Goal: Task Accomplishment & Management: Manage account settings

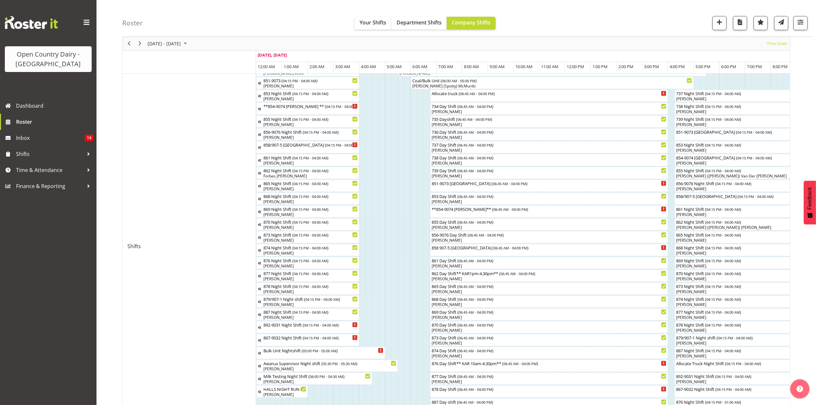
scroll to position [0, 2842]
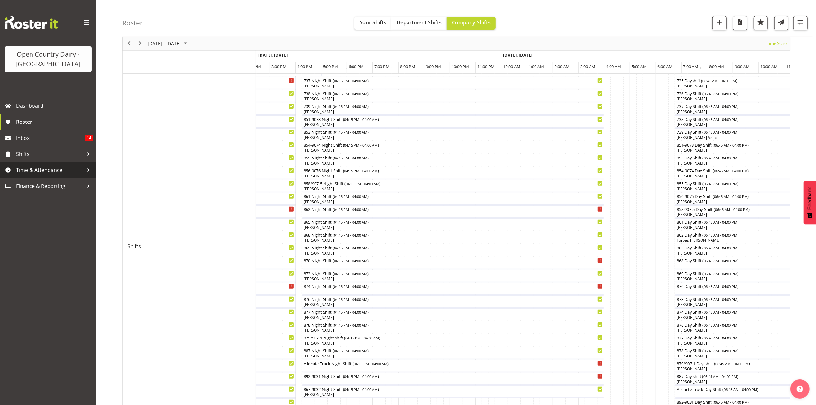
click at [46, 165] on link "Time & Attendance" at bounding box center [48, 170] width 96 height 16
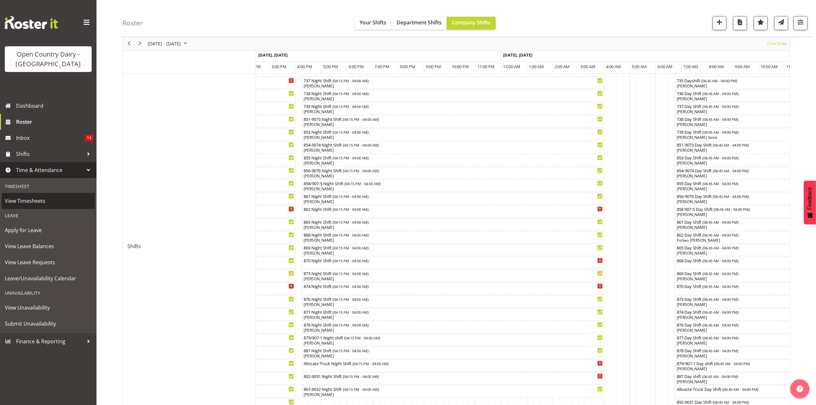
click at [47, 202] on span "View Timesheets" at bounding box center [48, 201] width 87 height 10
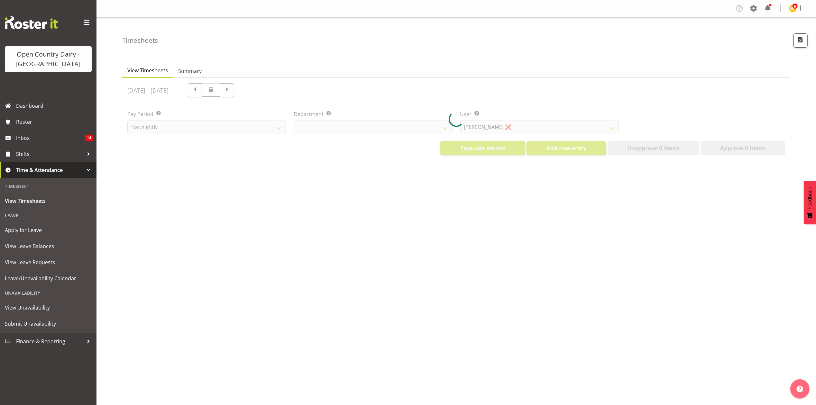
select select "699"
select select "8449"
click at [387, 125] on div at bounding box center [456, 119] width 668 height 82
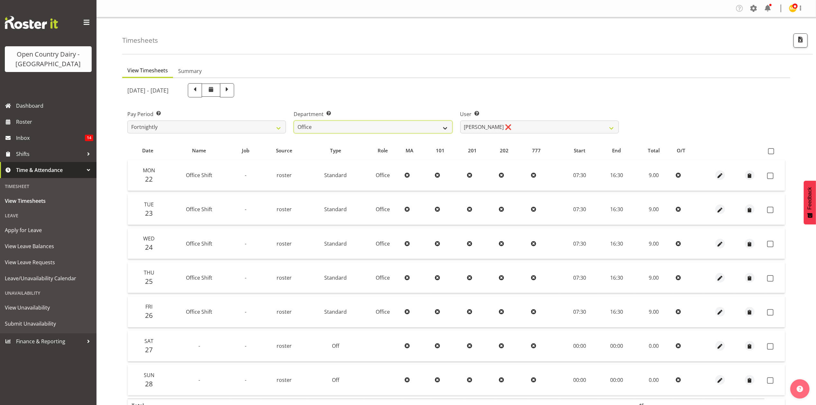
click at [387, 125] on select "734 735 736 737 738 739 851 853 854 855 856 858 861 862 865 867-9032 868 869 87…" at bounding box center [373, 127] width 159 height 13
select select "673"
click at [294, 121] on select "734 735 736 737 738 739 851 853 854 855 856 858 861 862 865 867-9032 868 869 87…" at bounding box center [373, 127] width 159 height 13
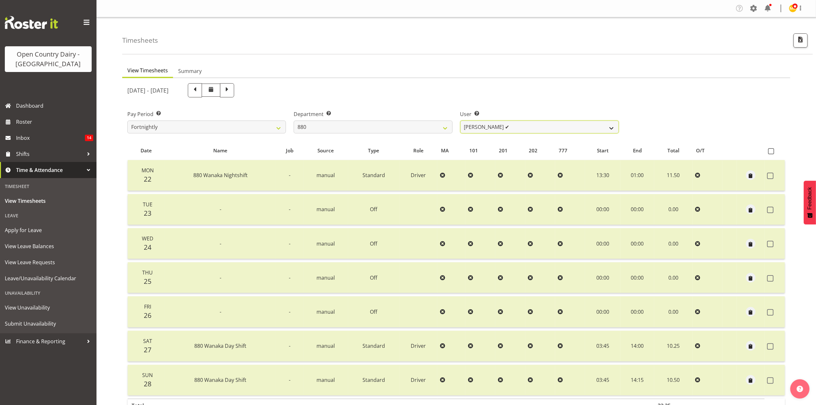
click at [541, 130] on select "Andrew Poole ✔ Philip Shanks ✔ Shaun McNaught ✔ Tania Unahi ✔" at bounding box center [539, 127] width 159 height 13
select select "7461"
click at [460, 121] on select "Andrew Poole ✔ Philip Shanks ✔ Shaun McNaught ✔ Tania Unahi ✔" at bounding box center [539, 127] width 159 height 13
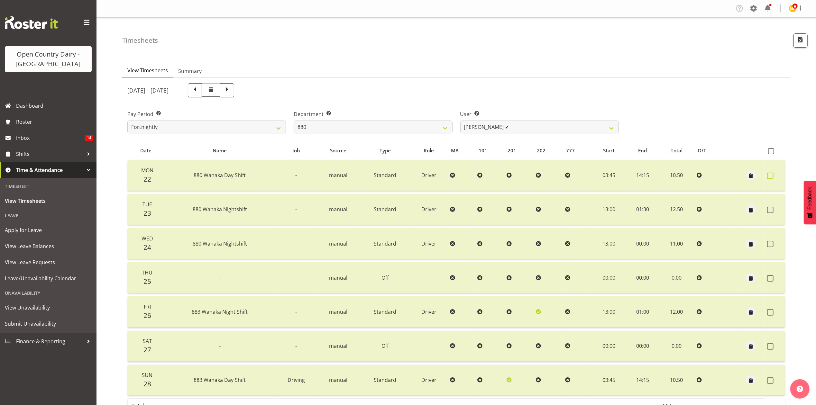
click at [774, 175] on label at bounding box center [772, 176] width 10 height 6
checkbox input "true"
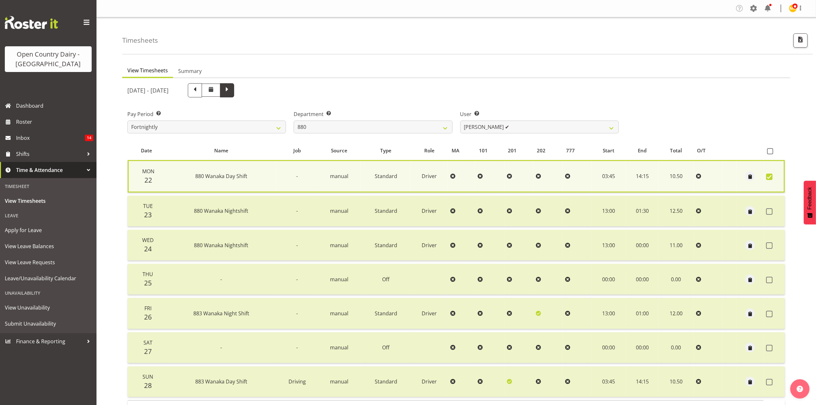
click at [234, 85] on span at bounding box center [227, 90] width 14 height 14
select select
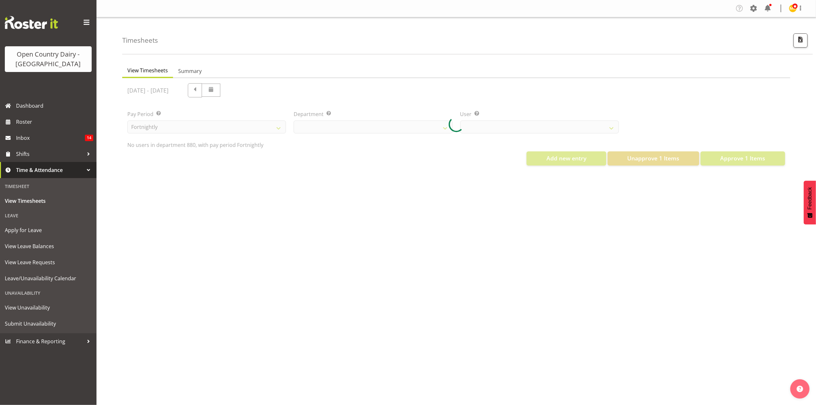
select select "673"
select select "7461"
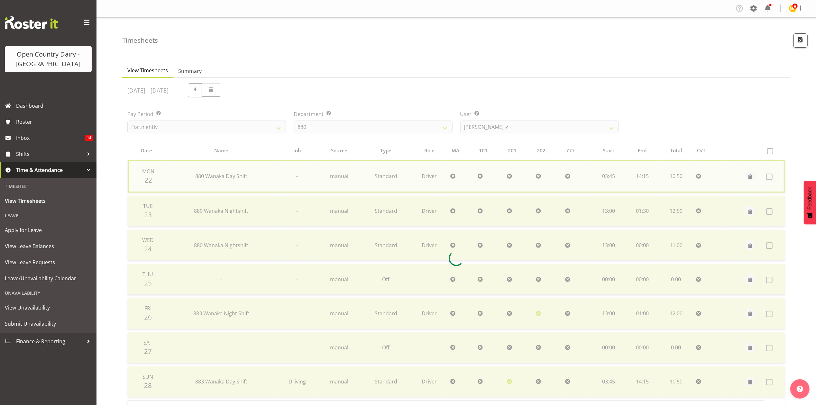
click at [421, 124] on div at bounding box center [456, 258] width 668 height 361
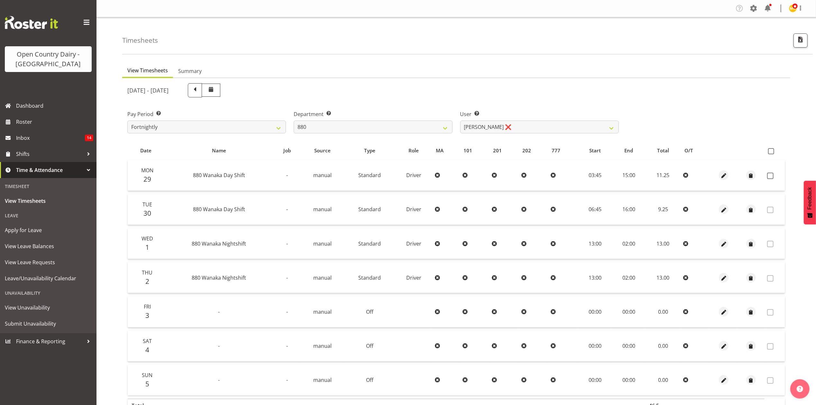
checkbox input "false"
click at [484, 86] on div "September 29th - October 5th 2025" at bounding box center [372, 90] width 491 height 14
click at [772, 176] on span at bounding box center [770, 176] width 6 height 6
checkbox input "true"
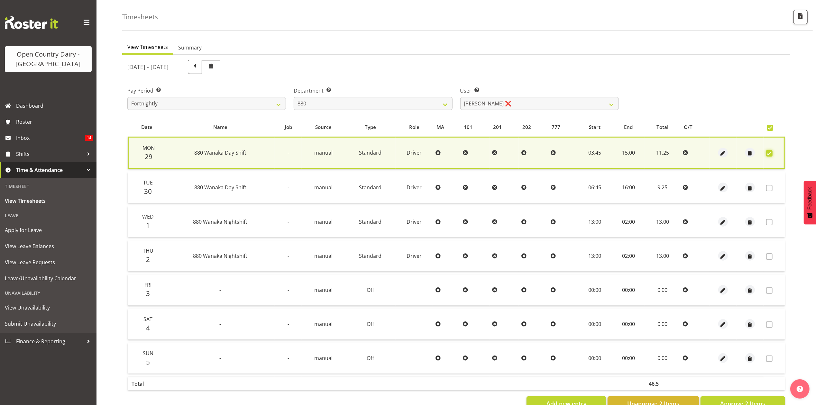
scroll to position [44, 0]
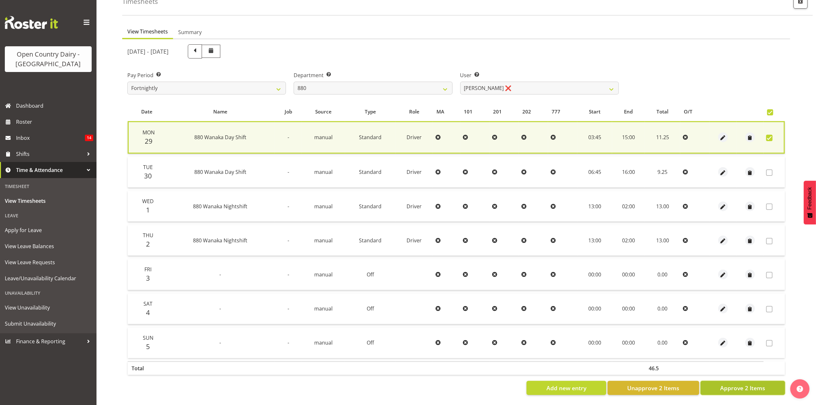
click at [741, 386] on button "Approve 2 Items" at bounding box center [742, 388] width 85 height 14
checkbox input "false"
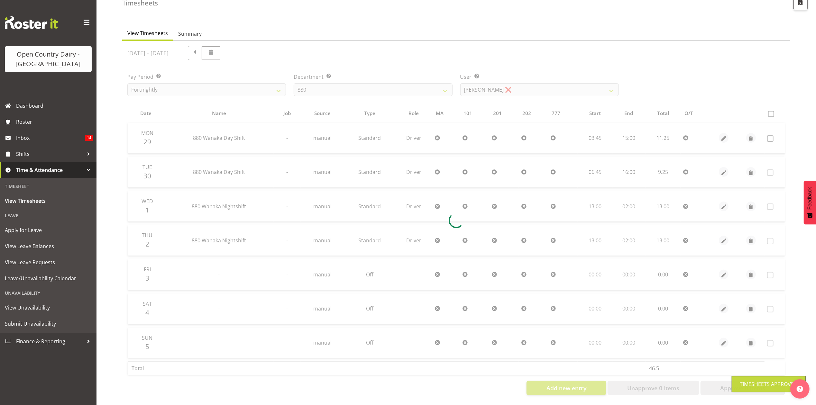
scroll to position [43, 0]
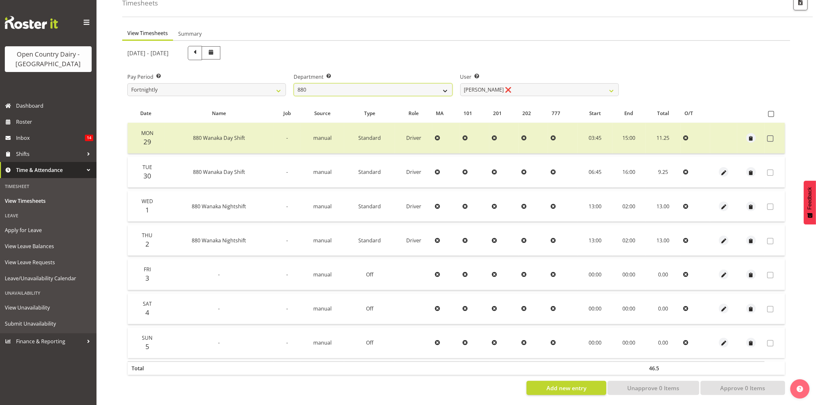
click at [379, 83] on select "734 735 736 737 738 739 851 853 854 855 856 858 861 862 865 867-9032 868 869 87…" at bounding box center [373, 89] width 159 height 13
select select "671"
click at [294, 83] on select "734 735 736 737 738 739 851 853 854 855 856 858 861 862 865 867-9032 868 869 87…" at bounding box center [373, 89] width 159 height 13
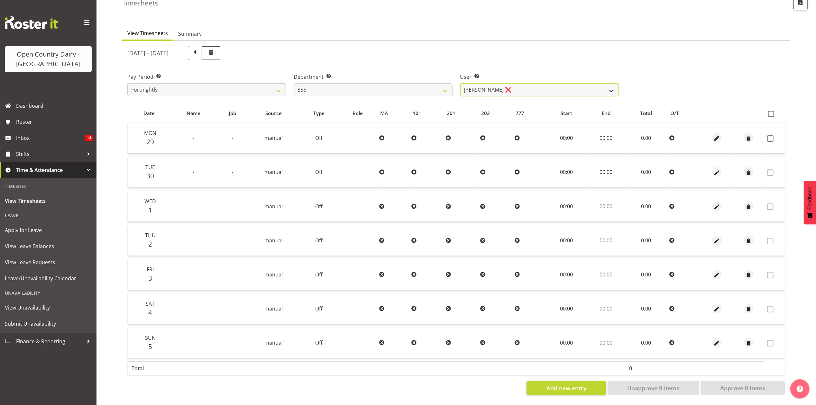
click at [530, 84] on select "Bradley Parkhill ❌ James Matheson ❌ Jason Vercoe ❌ Tony Lee ❌" at bounding box center [539, 89] width 159 height 13
select select "10196"
click at [460, 83] on select "Bradley Parkhill ❌ James Matheson ❌ Jason Vercoe ❌ Tony Lee ❌" at bounding box center [539, 89] width 159 height 13
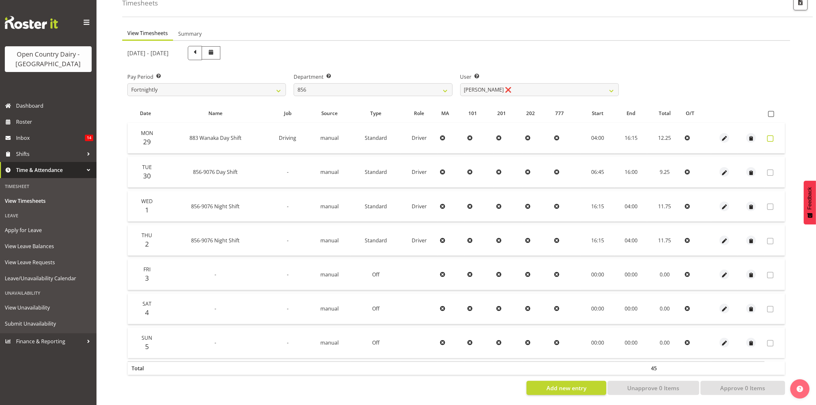
click at [774, 135] on label at bounding box center [772, 138] width 10 height 6
checkbox input "true"
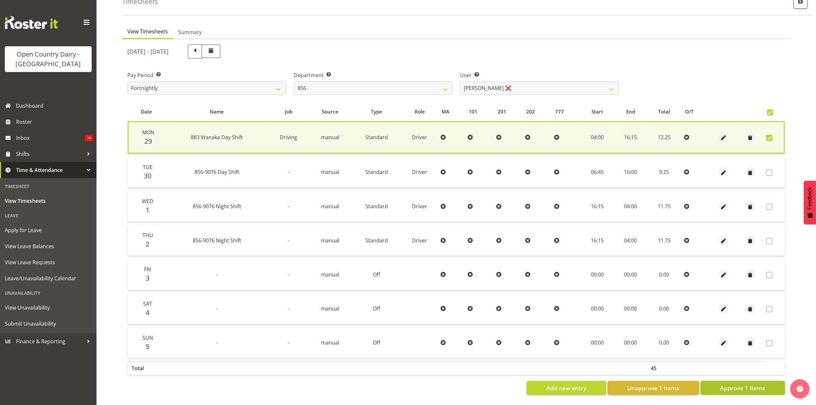
click at [746, 384] on span "Approve 1 Items" at bounding box center [742, 388] width 45 height 8
checkbox input "false"
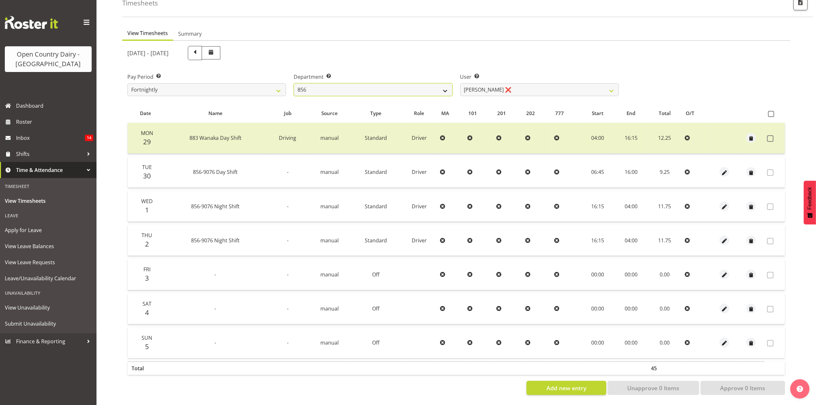
click at [376, 85] on select "734 735 736 737 738 739 851 853 854 855 856 858 861 862 865 867-9032 868 869 87…" at bounding box center [373, 89] width 159 height 13
select select "905"
click at [294, 83] on select "734 735 736 737 738 739 851 853 854 855 856 858 861 862 865 867-9032 868 869 87…" at bounding box center [373, 89] width 159 height 13
select select "11654"
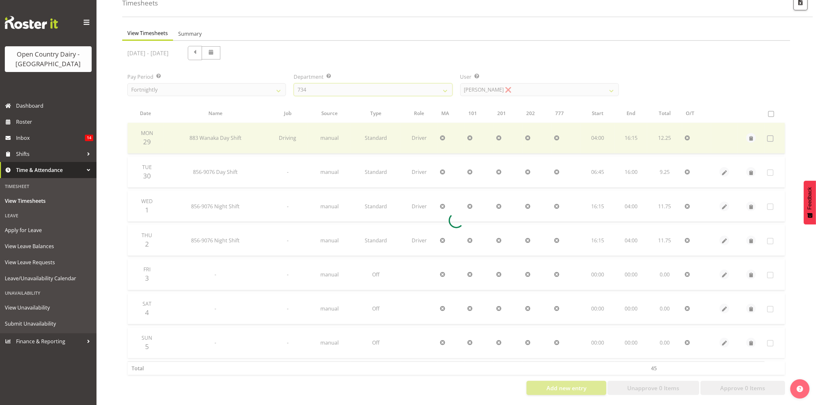
scroll to position [0, 0]
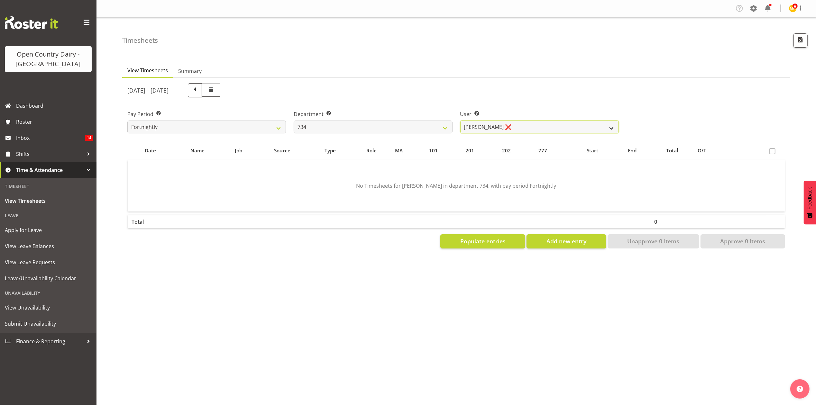
click at [538, 124] on select "Justin Spicer ❌ Ryan Thompson ❌ Tracey Chittock ❌ Zachary Shanks ❌" at bounding box center [539, 127] width 159 height 13
click at [479, 100] on div "September 29th - October 5th 2025" at bounding box center [372, 90] width 499 height 22
drag, startPoint x: 386, startPoint y: 180, endPoint x: 394, endPoint y: 133, distance: 48.3
click at [394, 133] on select "734 735 736 737 738 739 851 853 854 855 856 858 861 862 865 867-9032 868 869 87…" at bounding box center [373, 127] width 159 height 13
select select "903"
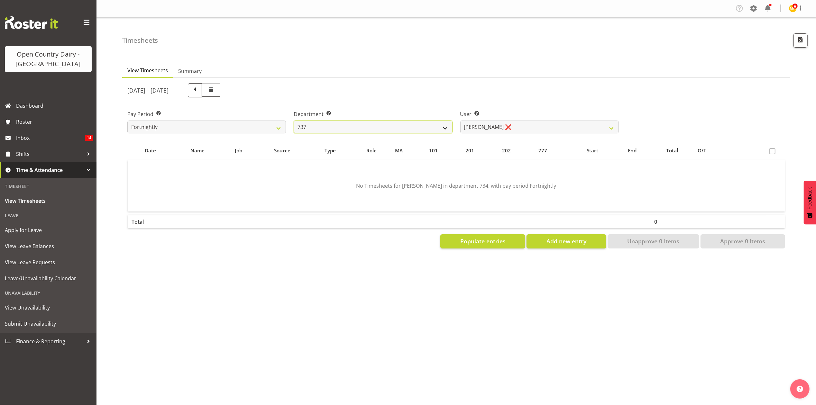
click at [294, 121] on select "734 735 736 737 738 739 851 853 854 855 856 858 861 862 865 867-9032 868 869 87…" at bounding box center [373, 127] width 159 height 13
click at [531, 125] on select "Andrew Crawford ❌ Ashley Bragg ❌ Jack Townley ❌ Richard Turnbull ❌" at bounding box center [539, 127] width 159 height 13
select select "10918"
click at [460, 121] on select "Andrew Crawford ❌ Ashley Bragg ❌ Jack Townley ❌ Richard Turnbull ❌" at bounding box center [539, 127] width 159 height 13
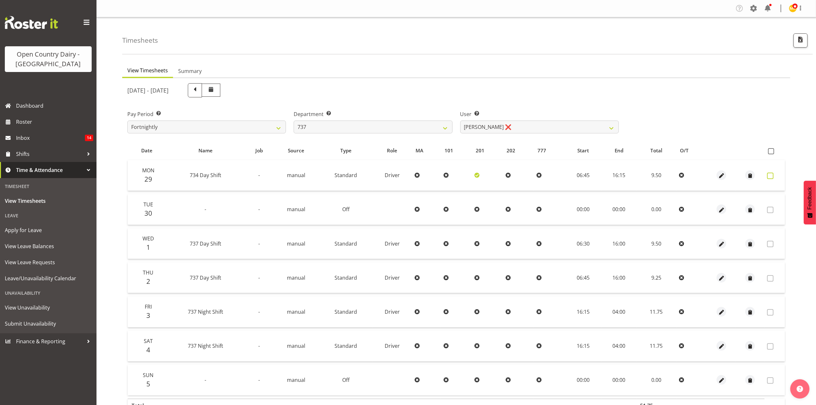
click at [772, 174] on span at bounding box center [770, 176] width 6 height 6
checkbox input "true"
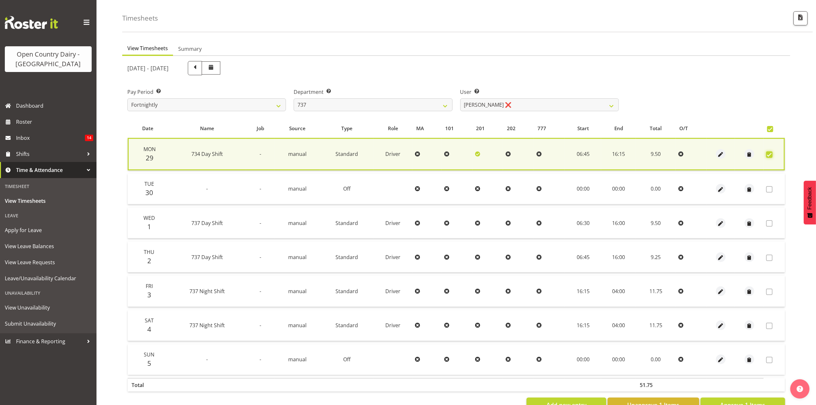
scroll to position [44, 0]
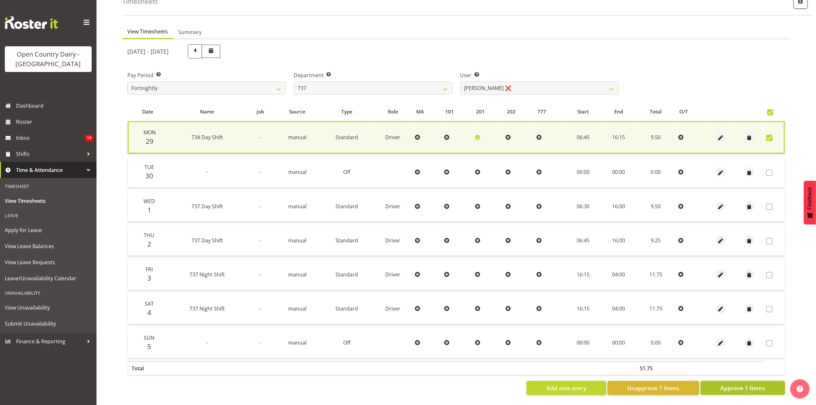
click at [748, 384] on span "Approve 1 Items" at bounding box center [742, 388] width 45 height 8
checkbox input "false"
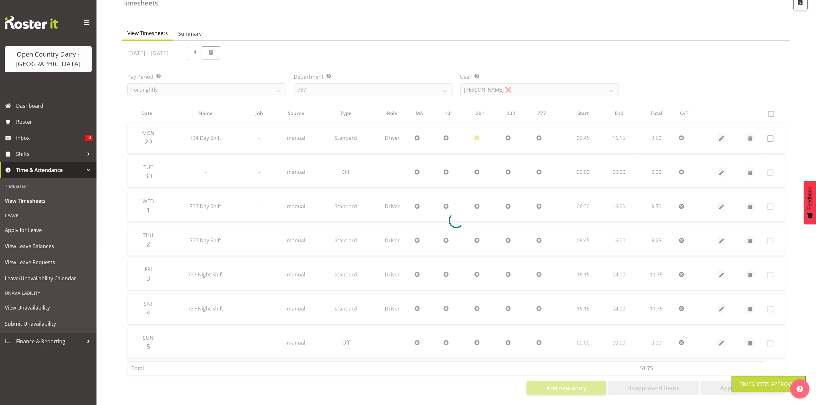
scroll to position [43, 0]
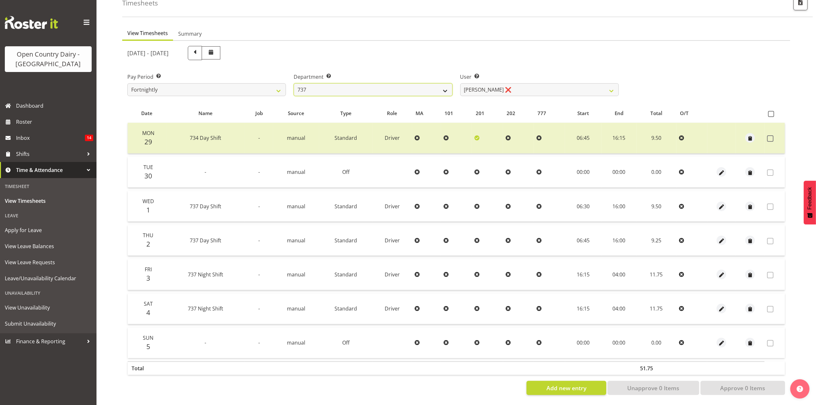
click at [314, 83] on select "734 735 736 737 738 739 851 853 854 855 856 858 861 862 865 867-9032 868 869 87…" at bounding box center [373, 89] width 159 height 13
select select "909"
click at [294, 83] on select "734 735 736 737 738 739 851 853 854 855 856 858 861 862 865 867-9032 868 869 87…" at bounding box center [373, 89] width 159 height 13
select select "7397"
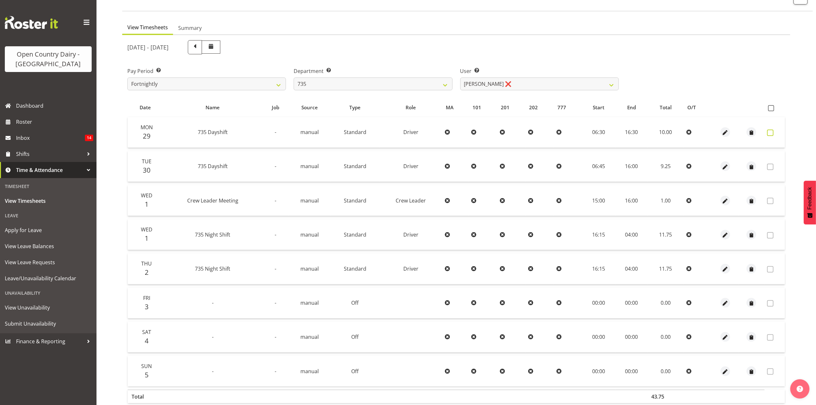
click at [770, 132] on span at bounding box center [770, 133] width 6 height 6
checkbox input "true"
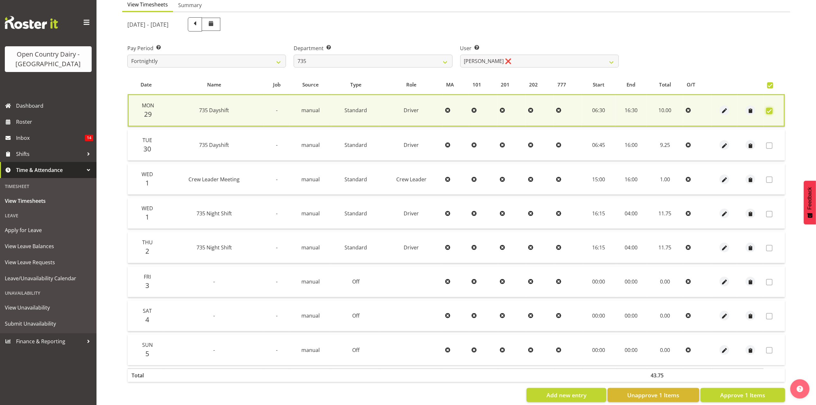
scroll to position [78, 0]
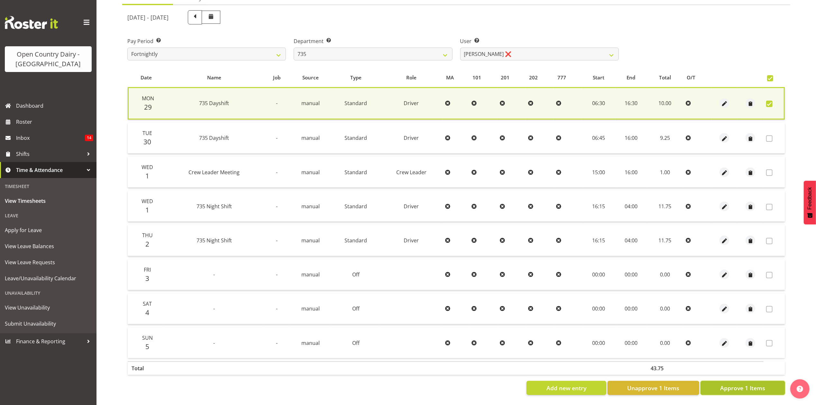
click at [747, 387] on button "Approve 1 Items" at bounding box center [742, 388] width 85 height 14
checkbox input "false"
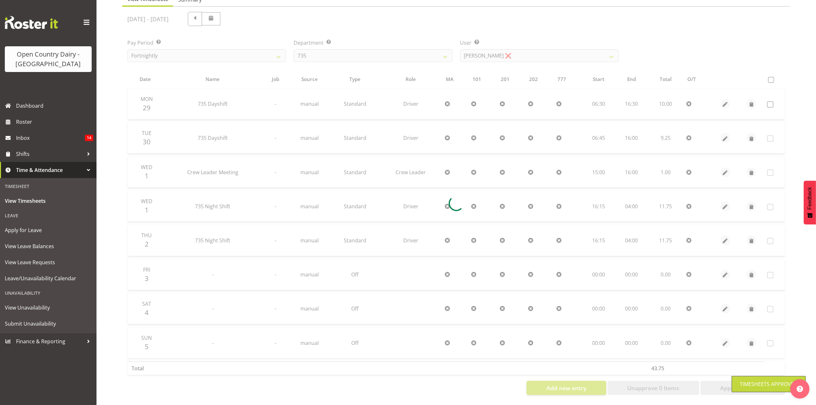
scroll to position [77, 0]
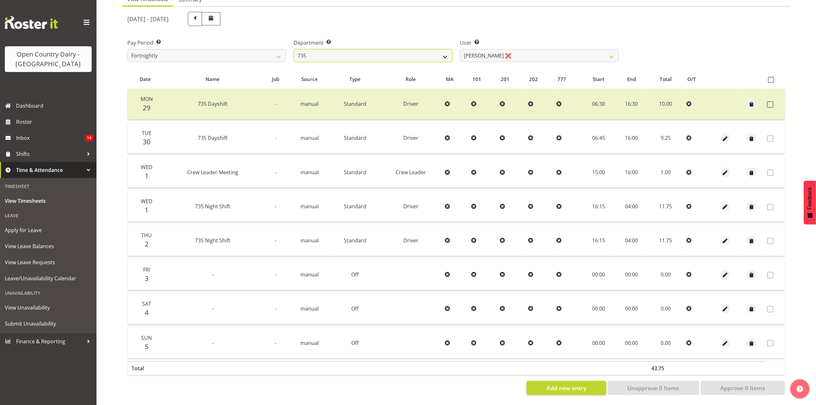
click at [342, 55] on select "734 735 736 737 738 739 851 853 854 855 856 858 861 862 865 867-9032 868 869 87…" at bounding box center [373, 55] width 159 height 13
select select "906"
click at [294, 49] on select "734 735 736 737 738 739 851 853 854 855 856 858 861 862 865 867-9032 868 869 87…" at bounding box center [373, 55] width 159 height 13
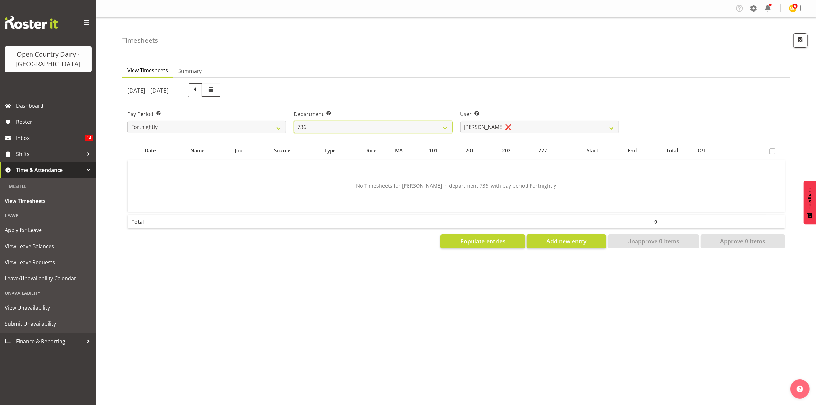
scroll to position [0, 0]
click at [521, 111] on label "User Select user. Note: This is filtered down by the previous two drop-down ite…" at bounding box center [539, 114] width 159 height 8
click at [521, 116] on label "User Select user. Note: This is filtered down by the previous two drop-down ite…" at bounding box center [539, 114] width 159 height 8
click at [516, 132] on select "Andy Van Brecht ❌ Gavin Hamilton ❌ Jamie Seaton ❌ Kerrod Ward ❌" at bounding box center [539, 127] width 159 height 13
click at [460, 121] on select "Andy Van Brecht ❌ Gavin Hamilton ❌ Jamie Seaton ❌ Kerrod Ward ❌" at bounding box center [539, 127] width 159 height 13
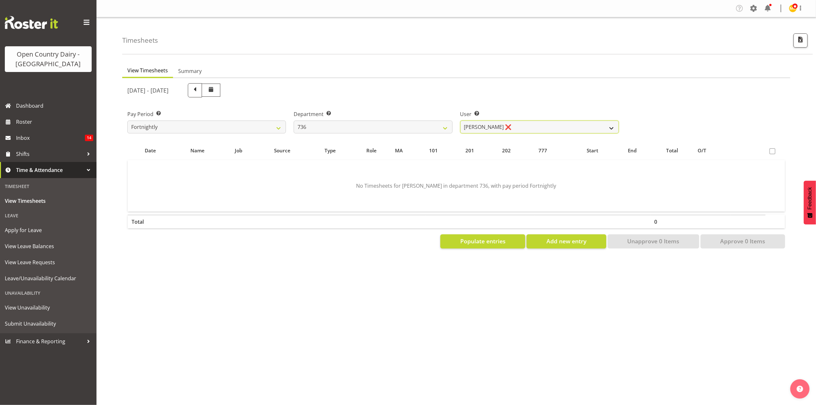
click at [515, 132] on select "Andy Van Brecht ❌ Gavin Hamilton ❌ Jamie Seaton ❌ Kerrod Ward ❌" at bounding box center [539, 127] width 159 height 13
select select "11647"
click at [460, 121] on select "Andy Van Brecht ❌ Gavin Hamilton ❌ Jamie Seaton ❌ Kerrod Ward ❌" at bounding box center [539, 127] width 159 height 13
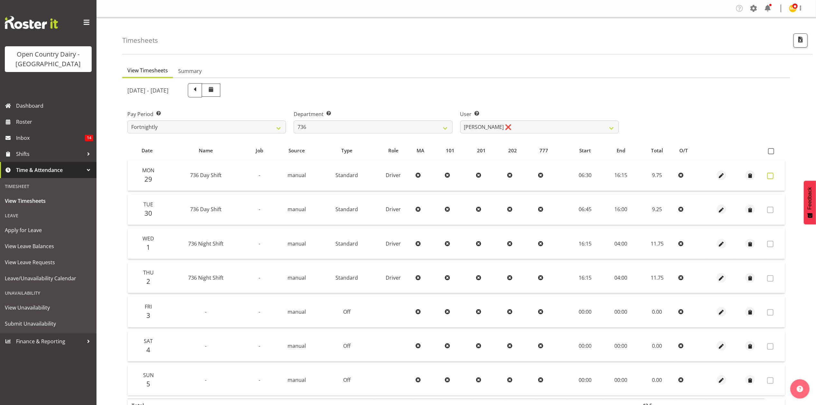
click at [767, 173] on span at bounding box center [770, 176] width 6 height 6
checkbox input "true"
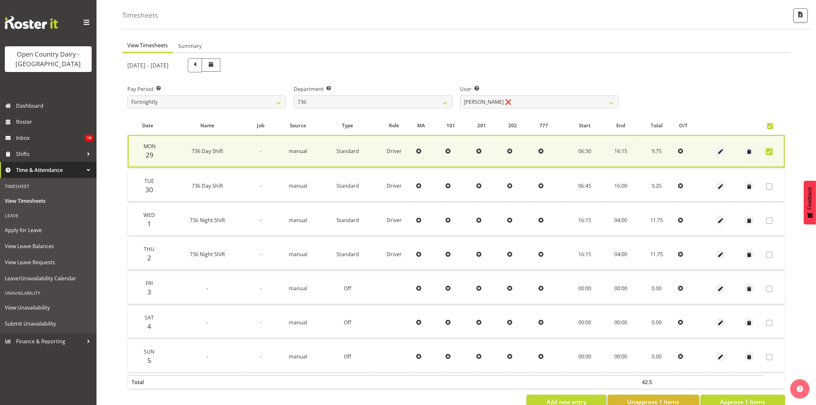
scroll to position [44, 0]
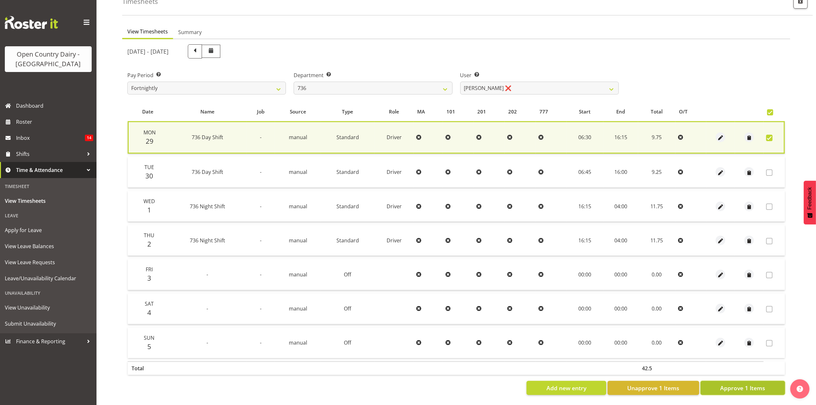
click at [740, 384] on span "Approve 1 Items" at bounding box center [742, 388] width 45 height 8
checkbox input "false"
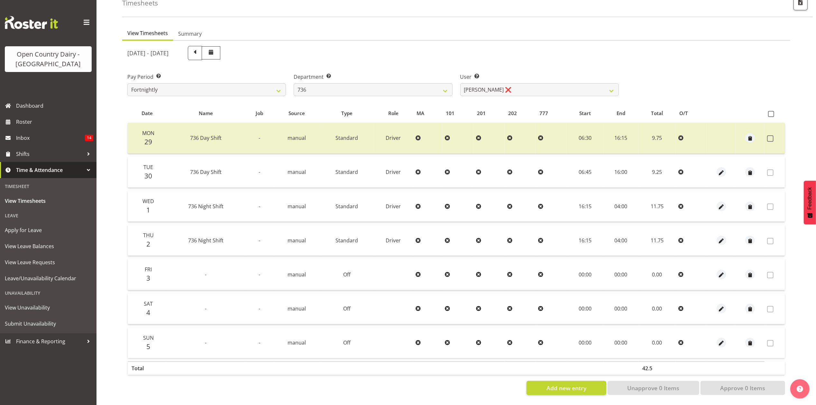
drag, startPoint x: 376, startPoint y: 104, endPoint x: 374, endPoint y: 93, distance: 11.6
click at [373, 107] on tr "Date Name Job Source Type Role MA 101 201 202 777 Start End Total O/T" at bounding box center [456, 113] width 657 height 12
click at [374, 92] on div "Department Select which department you would like to view. 734 735 736 737 738 …" at bounding box center [373, 82] width 166 height 36
click at [374, 85] on select "734 735 736 737 738 739 851 853 854 855 856 858 861 862 865 867-9032 868 869 87…" at bounding box center [373, 89] width 159 height 13
select select "904"
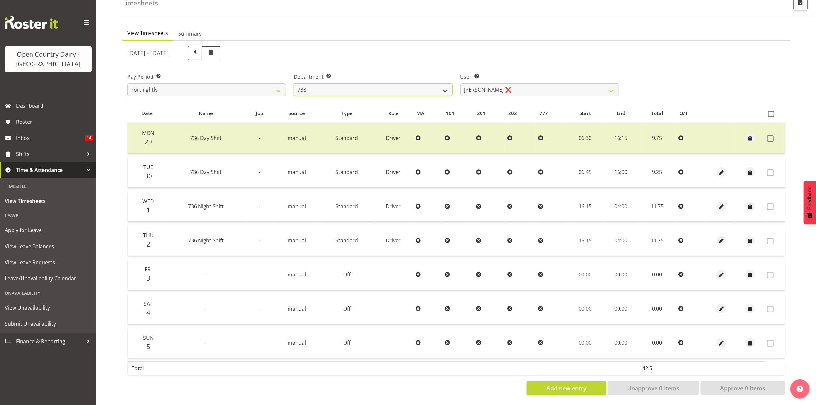
click at [294, 83] on select "734 735 736 737 738 739 851 853 854 855 856 858 861 862 865 867-9032 868 869 87…" at bounding box center [373, 89] width 159 height 13
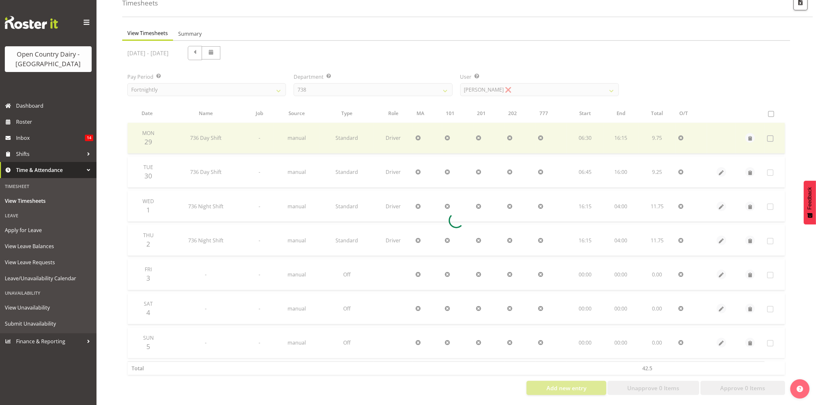
click at [547, 85] on div at bounding box center [456, 220] width 668 height 359
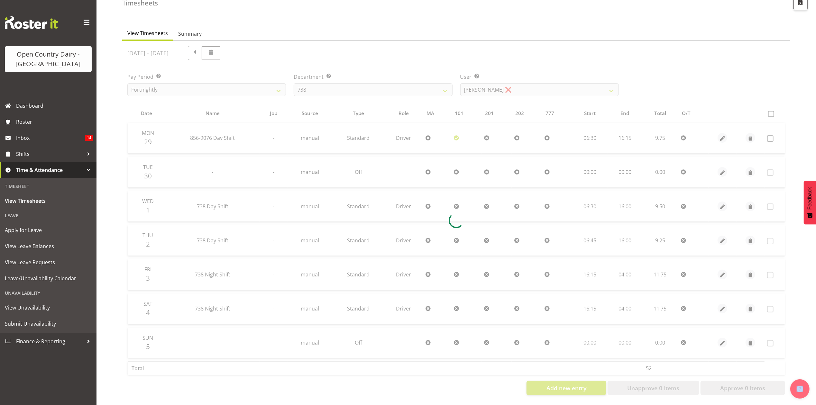
click at [547, 85] on div at bounding box center [456, 220] width 668 height 359
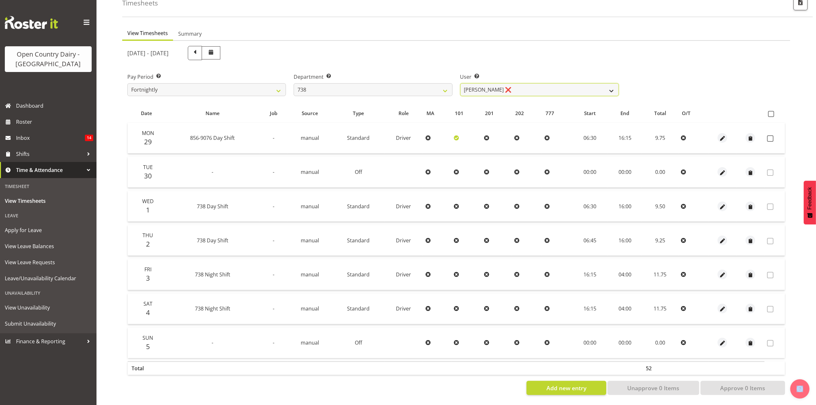
click at [547, 85] on select "Christopher Gamble ❌ Marcy Tuuta ❌ Raymond Campbell ❌ Tama Irvine ❌" at bounding box center [539, 89] width 159 height 13
select select "9020"
click at [460, 83] on select "Christopher Gamble ❌ Marcy Tuuta ❌ Raymond Campbell ❌ Tama Irvine ❌" at bounding box center [539, 89] width 159 height 13
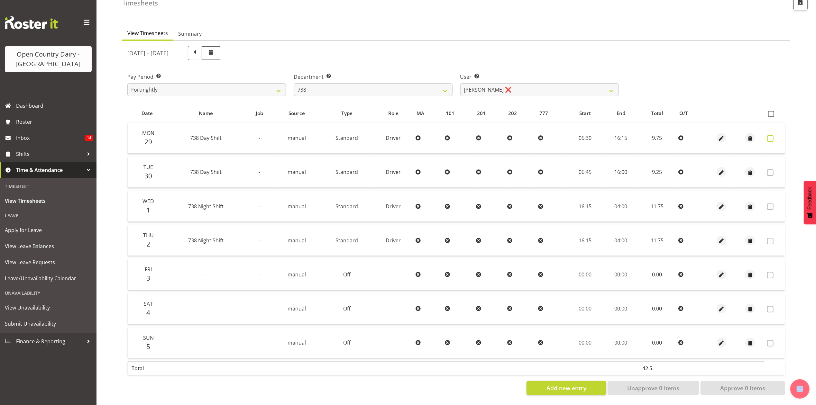
click at [774, 135] on label at bounding box center [772, 138] width 10 height 6
checkbox input "true"
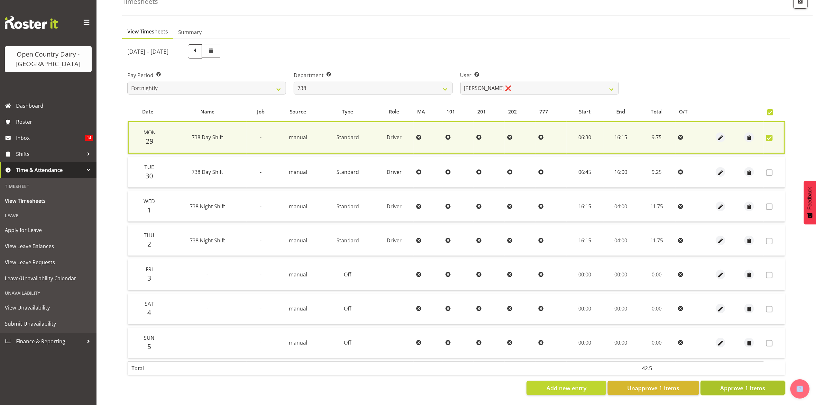
click at [734, 384] on span "Approve 1 Items" at bounding box center [742, 388] width 45 height 8
checkbox input "false"
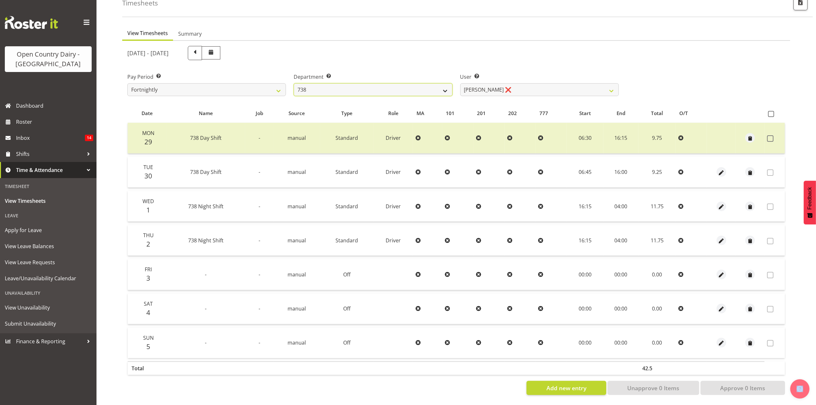
click at [348, 87] on select "734 735 736 737 738 739 851 853 854 855 856 858 861 862 865 867-9032 868 869 87…" at bounding box center [373, 89] width 159 height 13
select select "902"
click at [294, 83] on select "734 735 736 737 738 739 851 853 854 855 856 858 861 862 865 867-9032 868 869 87…" at bounding box center [373, 89] width 159 height 13
select select "11649"
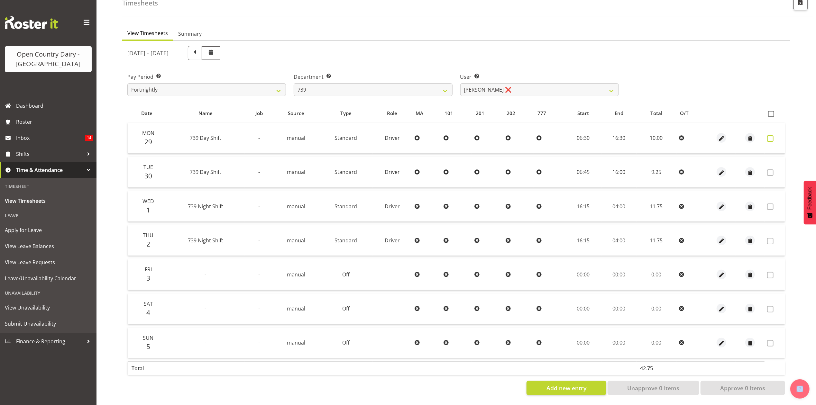
click at [775, 135] on label at bounding box center [772, 138] width 10 height 6
checkbox input "true"
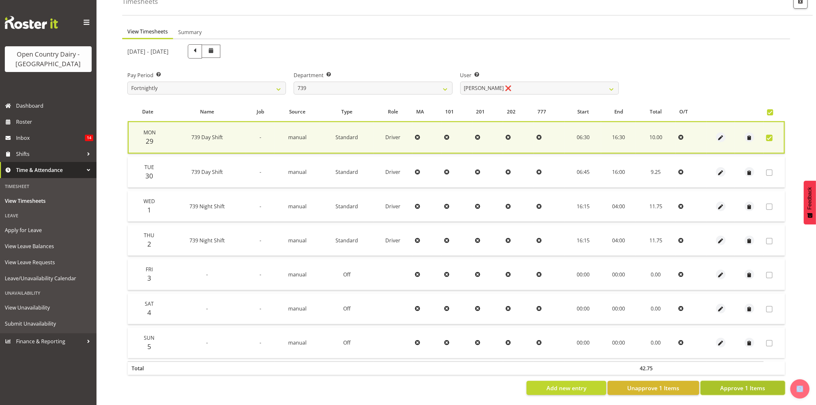
click at [746, 384] on span "Approve 1 Items" at bounding box center [742, 388] width 45 height 8
checkbox input "false"
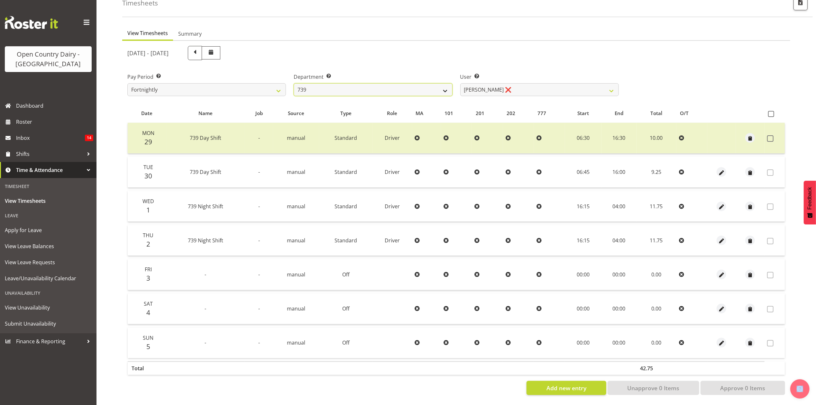
click at [319, 84] on select "734 735 736 737 738 739 851 853 854 855 856 858 861 862 865 867-9032 868 869 87…" at bounding box center [373, 89] width 159 height 13
select select "669"
click at [294, 83] on select "734 735 736 737 738 739 851 853 854 855 856 858 861 862 865 867-9032 868 869 87…" at bounding box center [373, 89] width 159 height 13
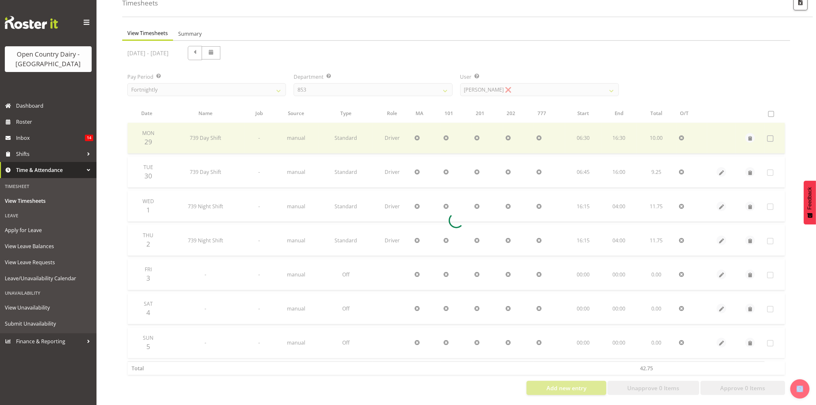
click at [530, 88] on div "September 29th - October 5th 2025 Pay Period Select which pay period you would …" at bounding box center [456, 218] width 658 height 353
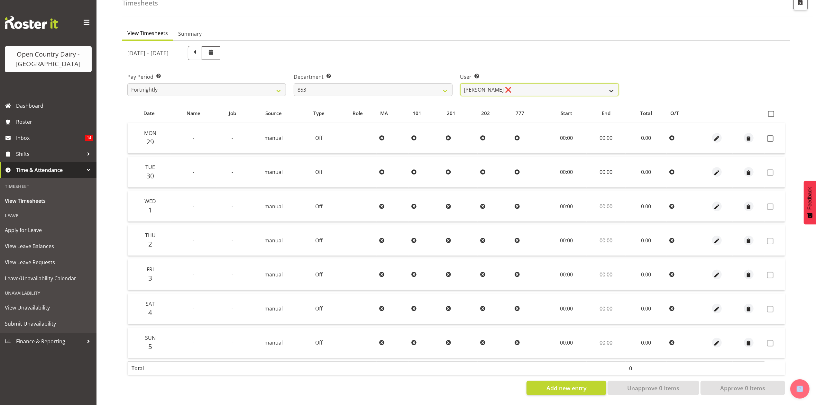
click at [530, 88] on select "Christiaan Botha ❌ Kevin Stuck ❌ Marty Powell ❌ Sean O'Neill ❌" at bounding box center [539, 89] width 159 height 13
select select "10131"
click at [460, 83] on select "Christiaan Botha ❌ Kevin Stuck ❌ Marty Powell ❌ Sean O'Neill ❌" at bounding box center [539, 89] width 159 height 13
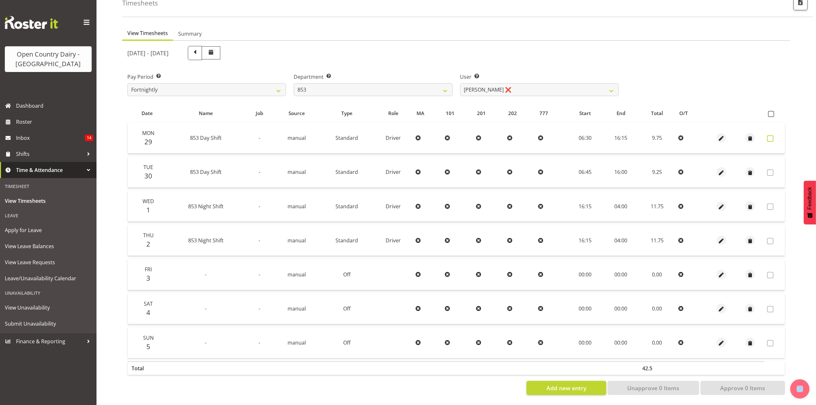
click at [771, 135] on span at bounding box center [770, 138] width 6 height 6
checkbox input "true"
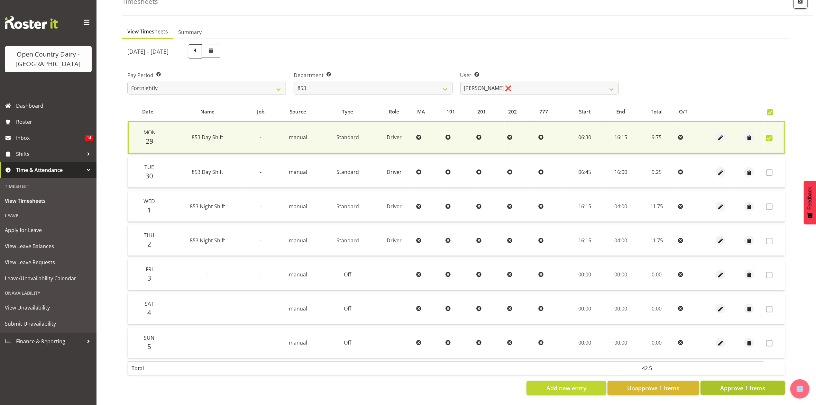
click at [727, 386] on button "Approve 1 Items" at bounding box center [742, 388] width 85 height 14
checkbox input "false"
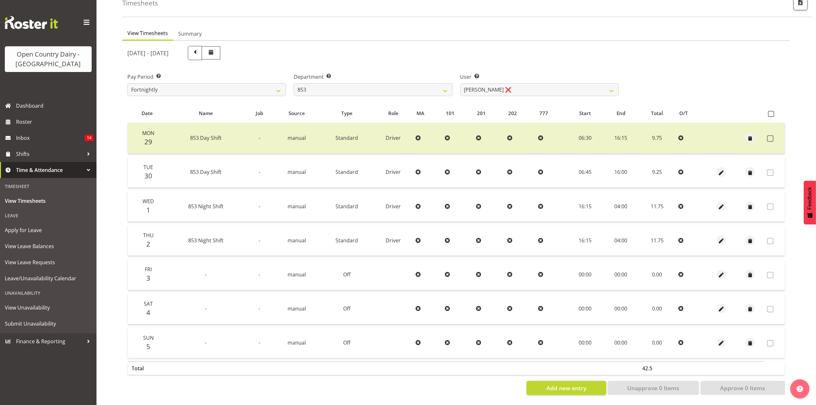
click at [341, 92] on div "Department Select which department you would like to view. 734 735 736 737 738 …" at bounding box center [373, 82] width 166 height 36
click at [343, 85] on select "734 735 736 737 738 739 851 853 854 855 856 858 861 862 865 867-9032 868 869 87…" at bounding box center [373, 89] width 159 height 13
select select "675"
click at [294, 83] on select "734 735 736 737 738 739 851 853 854 855 856 858 861 862 865 867-9032 868 869 87…" at bounding box center [373, 89] width 159 height 13
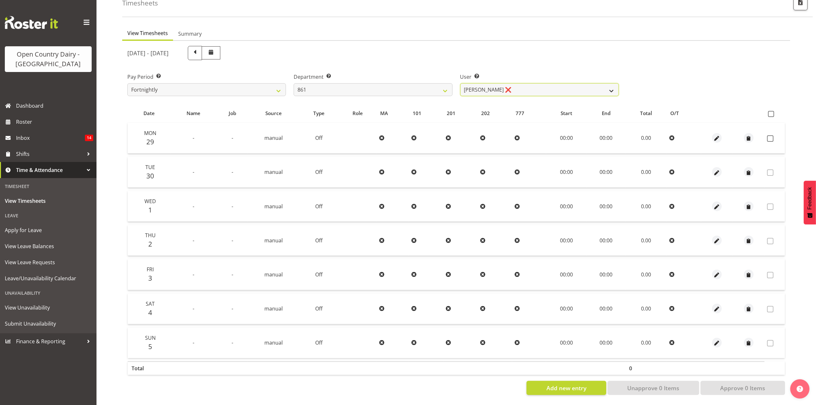
click at [520, 90] on select "Barry McIntosh ❌ Matthew Welland ❌ Philip Peek ❌" at bounding box center [539, 89] width 159 height 13
select select "7423"
click at [460, 83] on select "Barry McIntosh ❌ Matthew Welland ❌ Philip Peek ❌" at bounding box center [539, 89] width 159 height 13
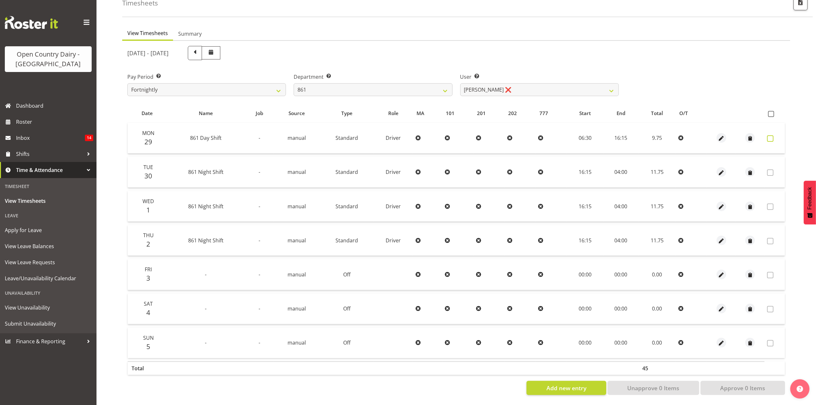
click at [773, 135] on label at bounding box center [772, 138] width 10 height 6
checkbox input "true"
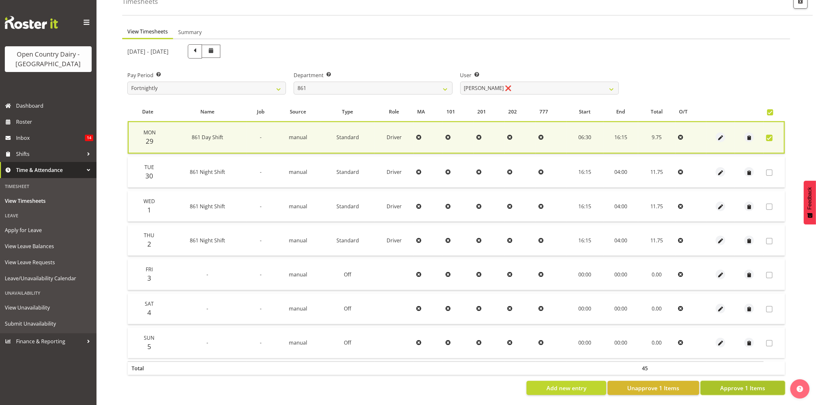
click at [725, 385] on span "Approve 1 Items" at bounding box center [742, 388] width 45 height 8
checkbox input "false"
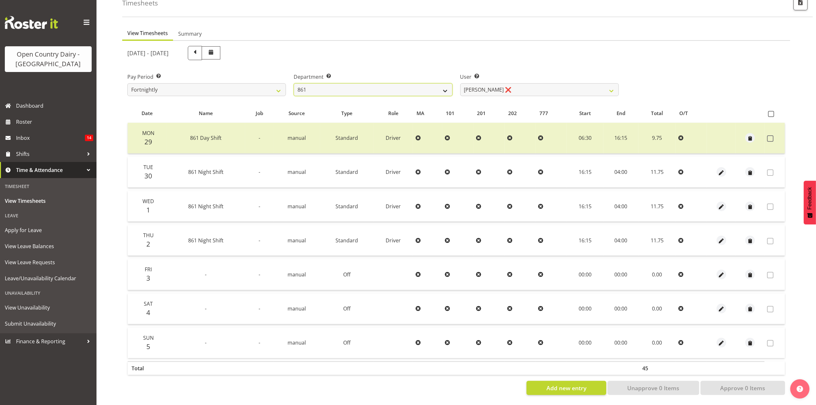
click at [402, 86] on select "734 735 736 737 738 739 851 853 854 855 856 858 861 862 865 867-9032 868 869 87…" at bounding box center [373, 89] width 159 height 13
select select "676"
click at [294, 83] on select "734 735 736 737 738 739 851 853 854 855 856 858 861 862 865 867-9032 868 869 87…" at bounding box center [373, 89] width 159 height 13
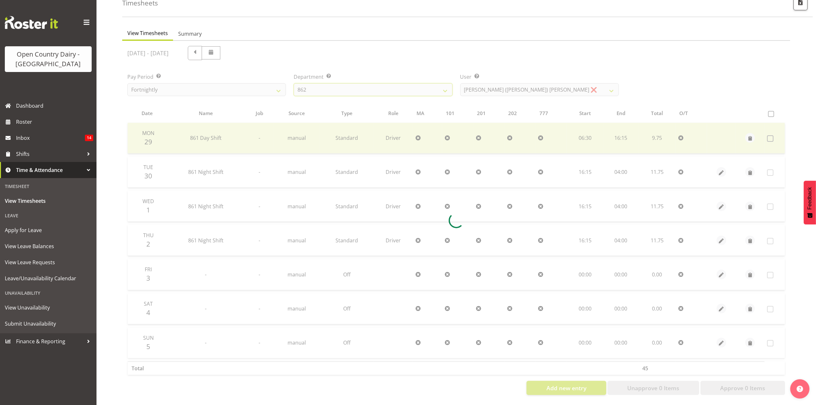
scroll to position [0, 0]
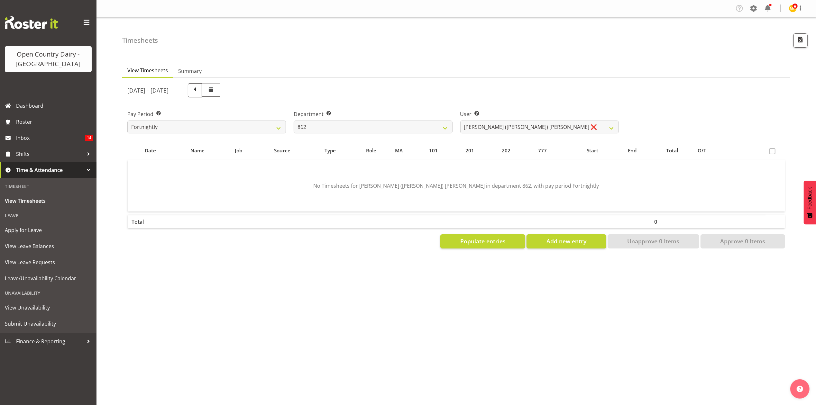
click at [488, 132] on div "User Select user. Note: This is filtered down by the previous two drop-down ite…" at bounding box center [539, 119] width 166 height 36
click at [488, 132] on select "Bennie (David) Smith ❌ Colin Schwarz ❌ Forbes O'Reilly ❌ Tracy Inder ❌" at bounding box center [539, 127] width 159 height 13
select select "11652"
click at [460, 121] on select "Bennie (David) Smith ❌ Colin Schwarz ❌ Forbes O'Reilly ❌ Tracy Inder ❌" at bounding box center [539, 127] width 159 height 13
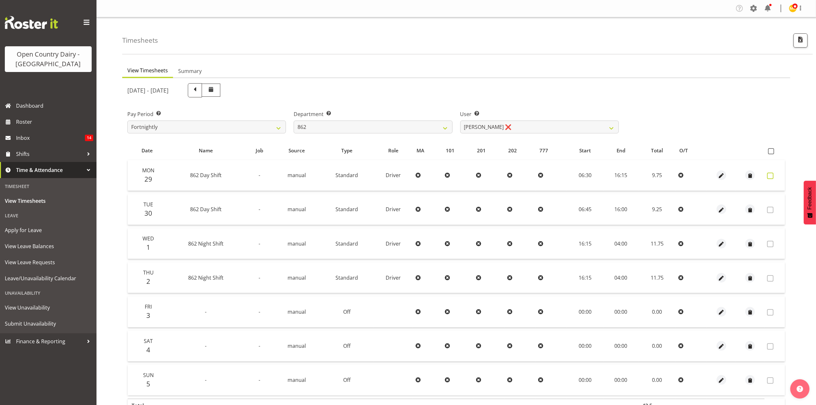
click at [770, 176] on span at bounding box center [770, 176] width 6 height 6
checkbox input "true"
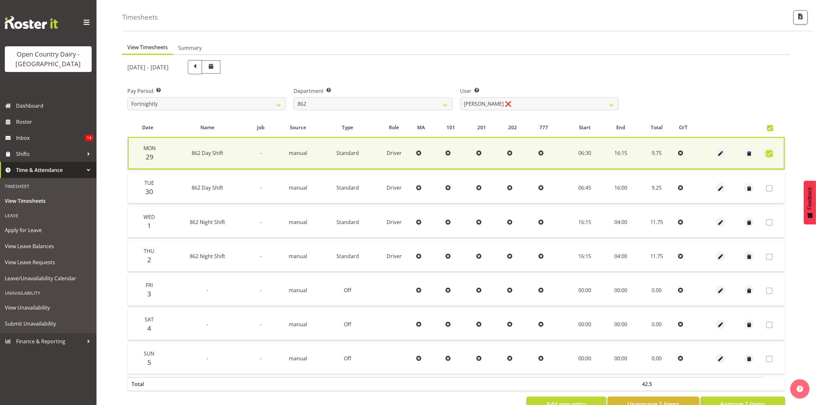
scroll to position [44, 0]
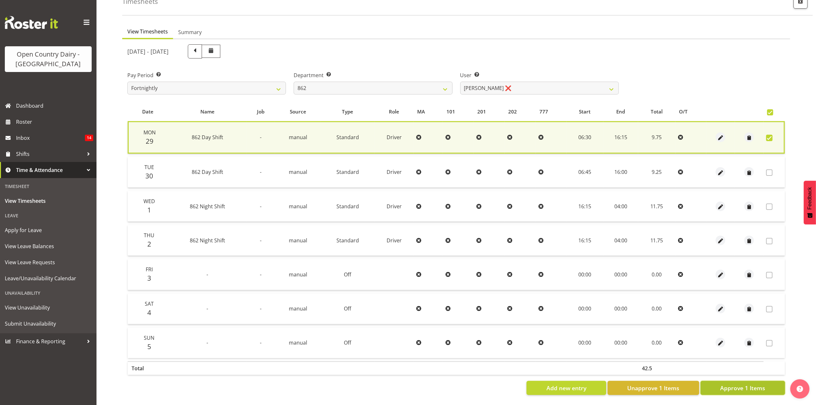
click at [745, 384] on span "Approve 1 Items" at bounding box center [742, 388] width 45 height 8
checkbox input "false"
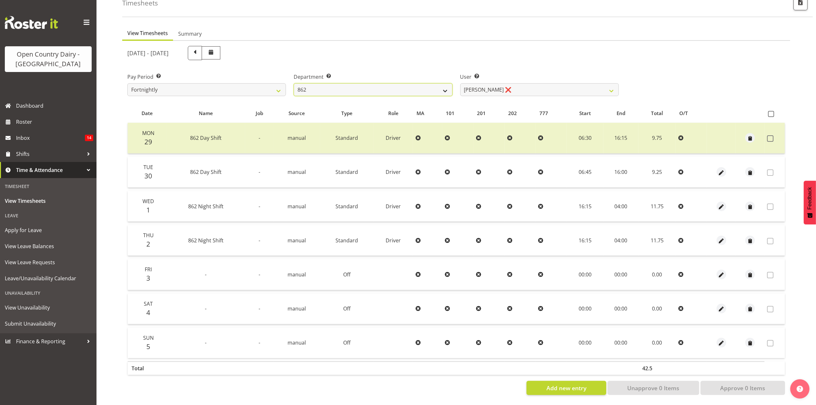
click at [421, 83] on select "734 735 736 737 738 739 851 853 854 855 856 858 861 862 865 867-9032 868 869 87…" at bounding box center [373, 89] width 159 height 13
select select "678"
click at [294, 83] on select "734 735 736 737 738 739 851 853 854 855 856 858 861 862 865 867-9032 868 869 87…" at bounding box center [373, 89] width 159 height 13
select select "10269"
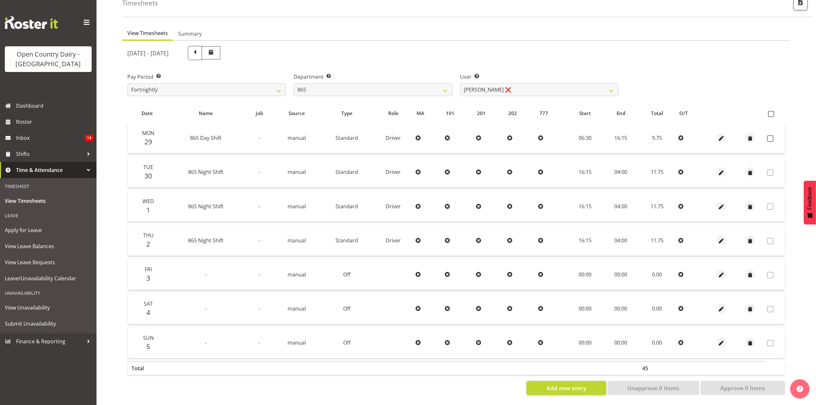
click at [768, 136] on td at bounding box center [774, 138] width 20 height 31
click at [768, 135] on td at bounding box center [774, 138] width 20 height 31
click at [770, 135] on span at bounding box center [770, 138] width 6 height 6
checkbox input "true"
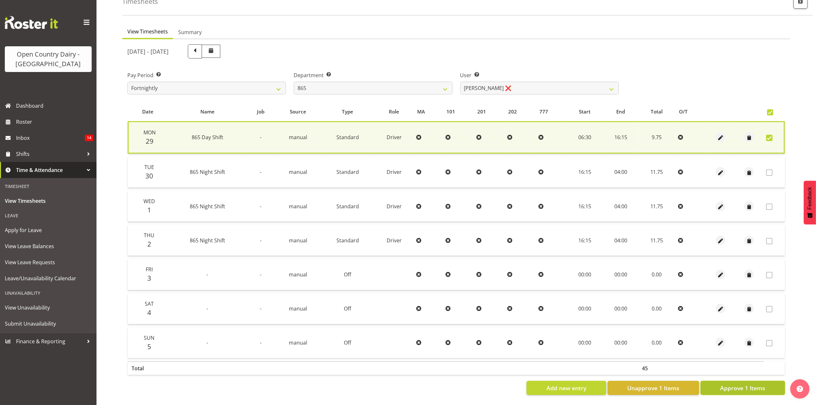
click at [724, 384] on span "Approve 1 Items" at bounding box center [742, 388] width 45 height 8
checkbox input "false"
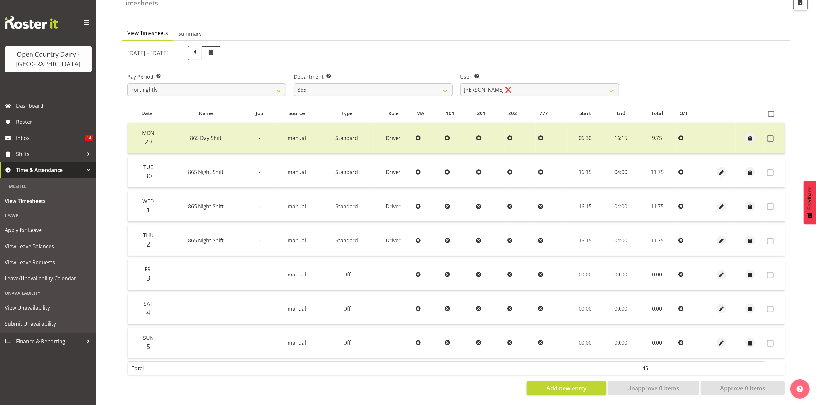
click at [376, 92] on div "Department Select which department you would like to view. 734 735 736 737 738 …" at bounding box center [373, 82] width 166 height 36
click at [376, 83] on select "734 735 736 737 738 739 851 853 854 855 856 858 861 862 865 867-9032 868 869 87…" at bounding box center [373, 89] width 159 height 13
select select "682"
click at [294, 83] on select "734 735 736 737 738 739 851 853 854 855 856 858 861 862 865 867-9032 868 869 87…" at bounding box center [373, 89] width 159 height 13
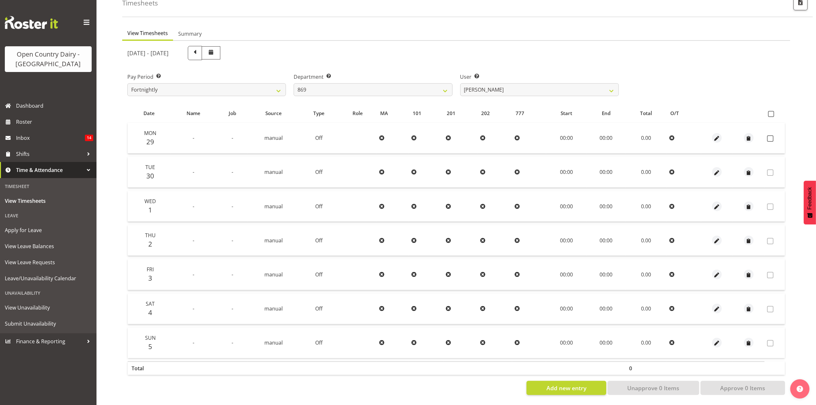
click at [535, 90] on div "User Select user. Note: This is filtered down by the previous two drop-down ite…" at bounding box center [539, 82] width 166 height 36
click at [533, 83] on select "Barry O'Donnell ❌ Barry Johnston ❌ Jason Soper ❌ Peter Wieczorek ❌" at bounding box center [539, 89] width 159 height 13
drag, startPoint x: 509, startPoint y: 29, endPoint x: 510, endPoint y: 32, distance: 3.5
click at [509, 29] on ul "View Timesheets Summary" at bounding box center [456, 34] width 668 height 14
click at [531, 92] on div "User Select user. Note: This is filtered down by the previous two drop-down ite…" at bounding box center [539, 82] width 166 height 36
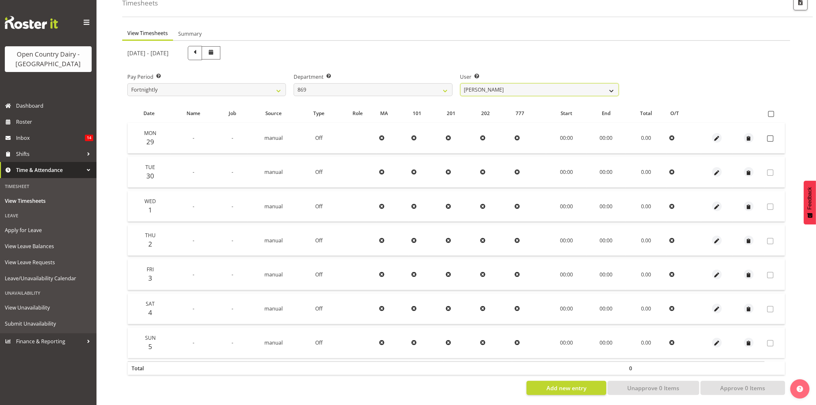
click at [529, 84] on select "Barry O'Donnell ❌ Barry Johnston ❌ Jason Soper ❌ Peter Wieczorek ❌" at bounding box center [539, 89] width 159 height 13
select select "7388"
click at [460, 83] on select "Barry O'Donnell ❌ Barry Johnston ❌ Jason Soper ❌ Peter Wieczorek ❌" at bounding box center [539, 89] width 159 height 13
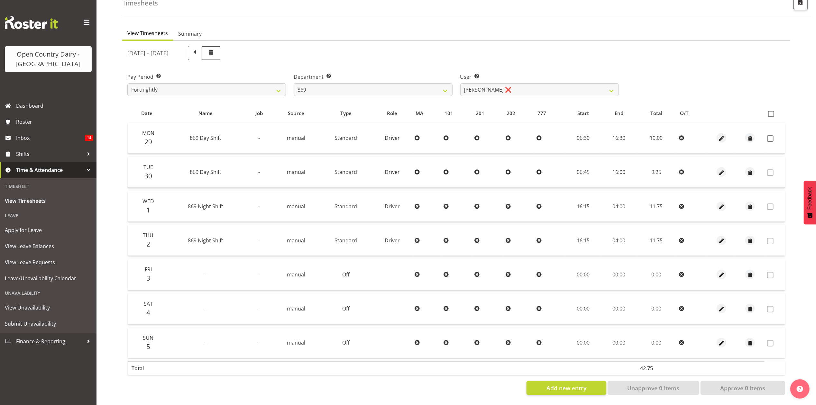
drag, startPoint x: 768, startPoint y: 129, endPoint x: 768, endPoint y: 215, distance: 86.2
click at [769, 135] on span at bounding box center [770, 138] width 6 height 6
checkbox input "true"
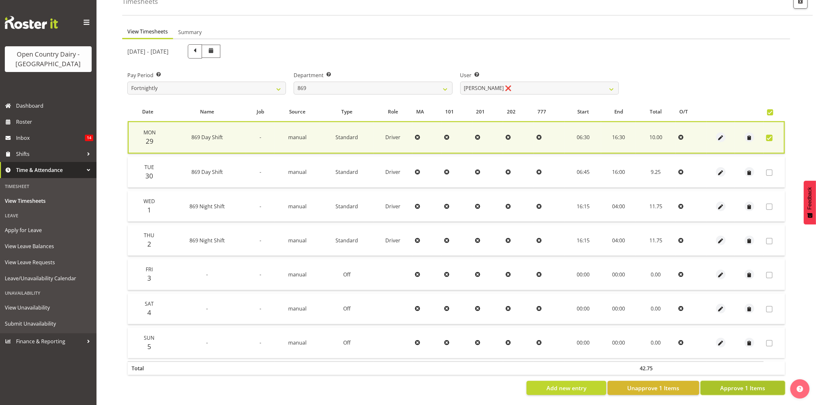
click at [737, 387] on button "Approve 1 Items" at bounding box center [742, 388] width 85 height 14
checkbox input "false"
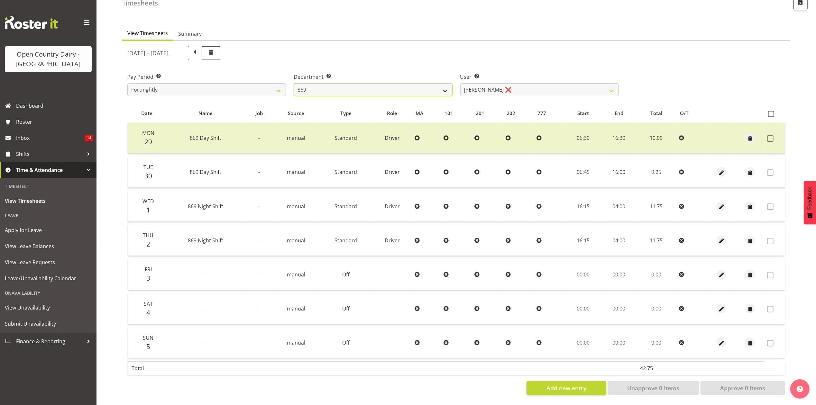
click at [350, 84] on select "734 735 736 737 738 739 851 853 854 855 856 858 861 862 865 867-9032 868 869 87…" at bounding box center [373, 89] width 159 height 13
select select "686"
click at [294, 83] on select "734 735 736 737 738 739 851 853 854 855 856 858 861 862 865 867-9032 868 869 87…" at bounding box center [373, 89] width 159 height 13
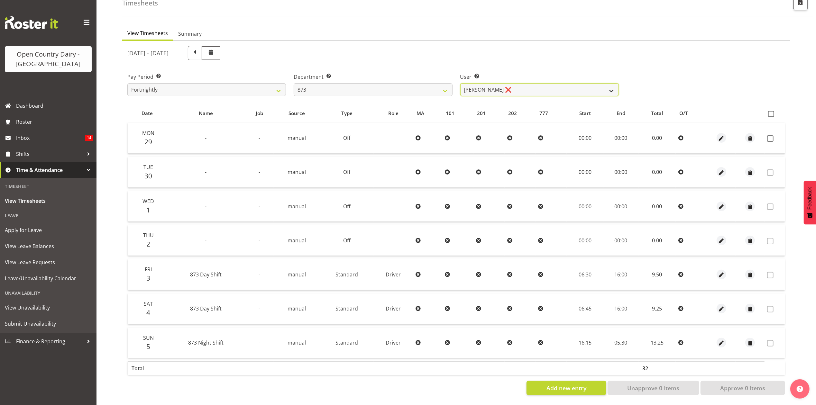
click at [520, 84] on select "Andrew Henderson ❌ Ricky Popham ❌ Stacy MacAskill ❌ Trish Nicol ❌" at bounding box center [539, 89] width 159 height 13
select select "9758"
click at [460, 83] on select "Andrew Henderson ❌ Ricky Popham ❌ Stacy MacAskill ❌ Trish Nicol ❌" at bounding box center [539, 89] width 159 height 13
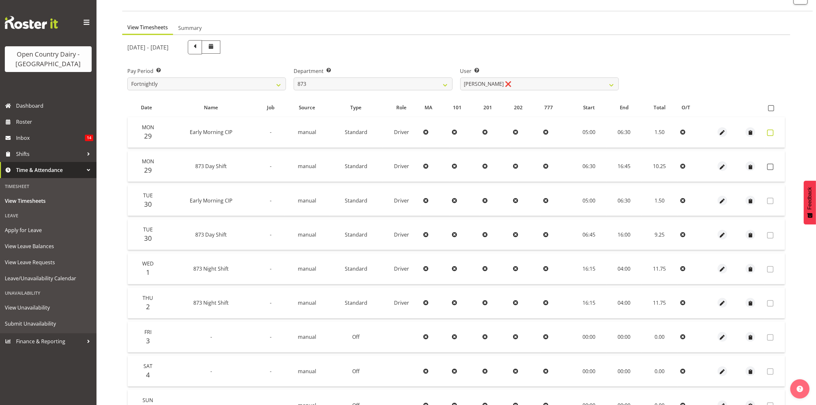
click at [771, 134] on span at bounding box center [770, 133] width 6 height 6
checkbox input "true"
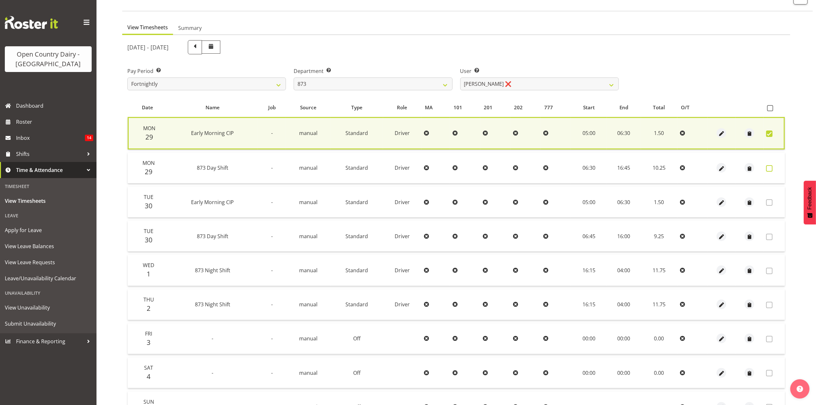
click at [773, 166] on label at bounding box center [771, 168] width 10 height 6
checkbox input "true"
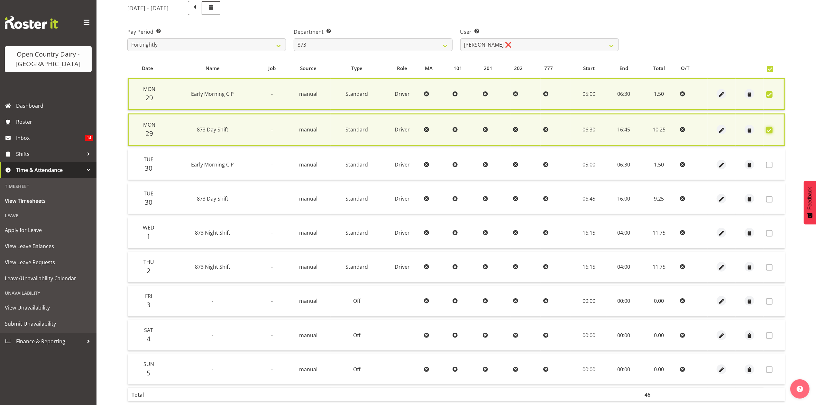
scroll to position [113, 0]
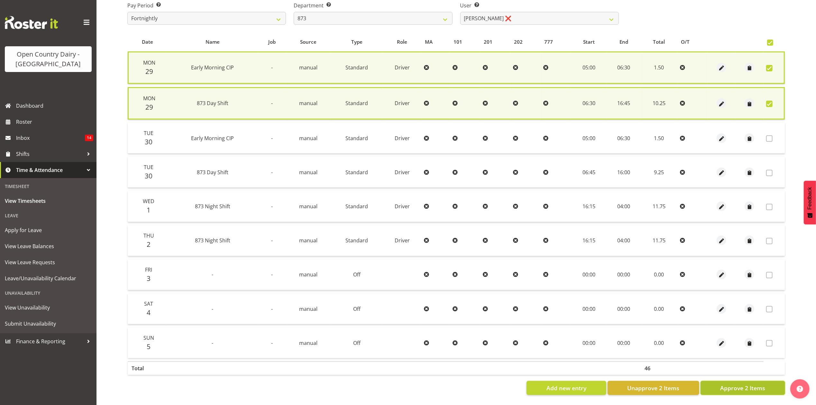
click at [735, 384] on span "Approve 2 Items" at bounding box center [742, 388] width 45 height 8
checkbox input "false"
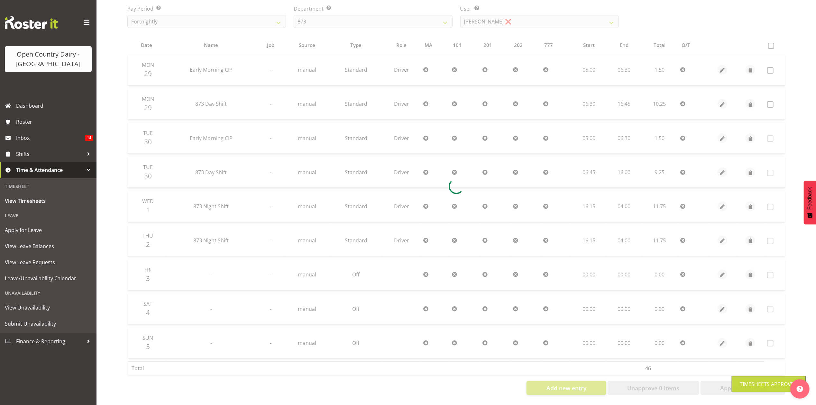
scroll to position [111, 0]
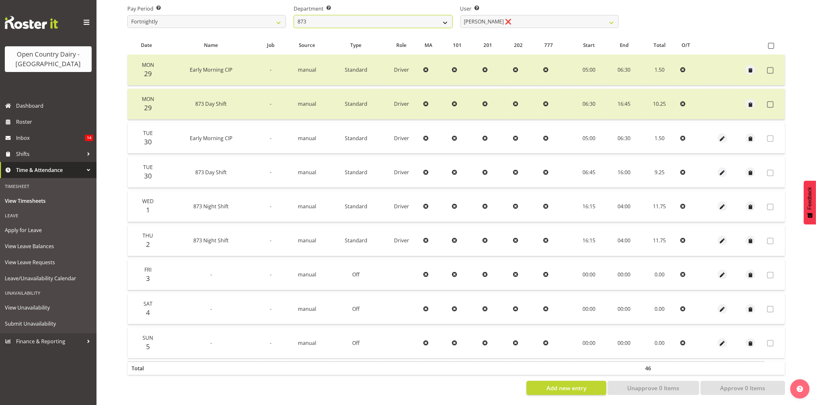
click at [368, 15] on select "734 735 736 737 738 739 851 853 854 855 856 858 861 862 865 867-9032 868 869 87…" at bounding box center [373, 21] width 159 height 13
select select "690"
click at [294, 15] on select "734 735 736 737 738 739 851 853 854 855 856 858 861 862 865 867-9032 868 869 87…" at bounding box center [373, 21] width 159 height 13
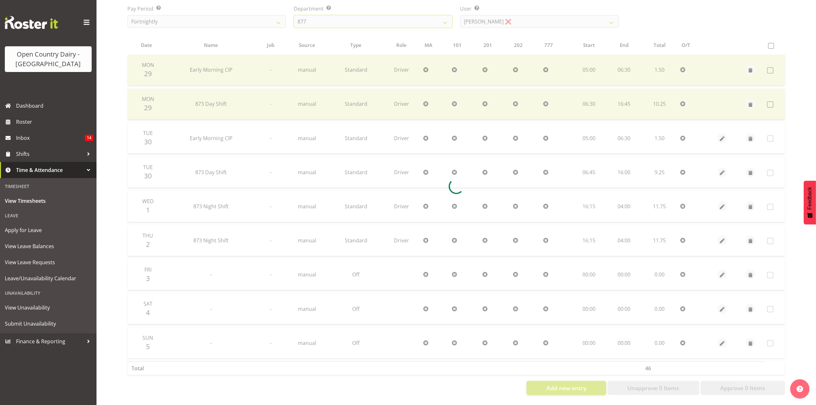
scroll to position [43, 0]
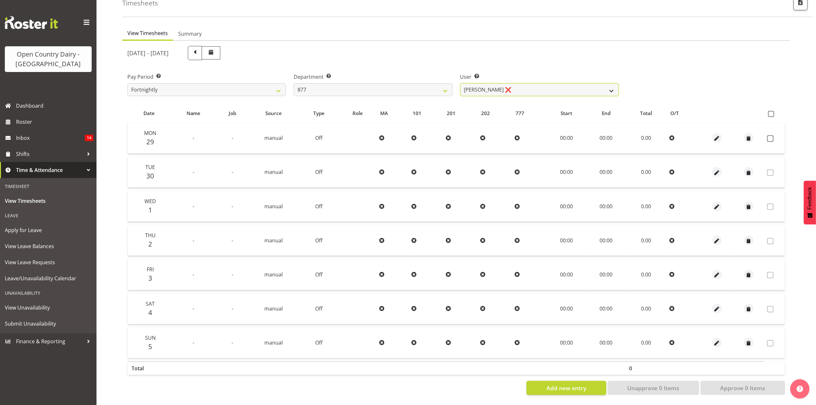
click at [528, 86] on select "Barry Shields ❌ Callum Wells ❌ Helen Bull ❌ Jase Preston ❌" at bounding box center [539, 89] width 159 height 13
select select "11653"
click at [460, 83] on select "Barry Shields ❌ Callum Wells ❌ Helen Bull ❌ Jase Preston ❌" at bounding box center [539, 89] width 159 height 13
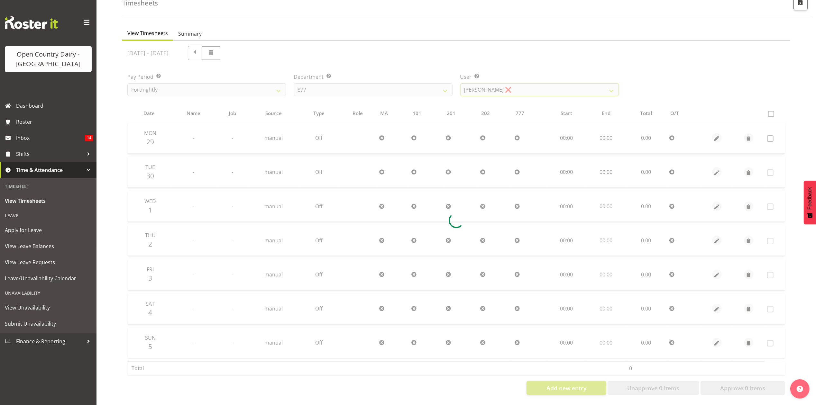
scroll to position [9, 0]
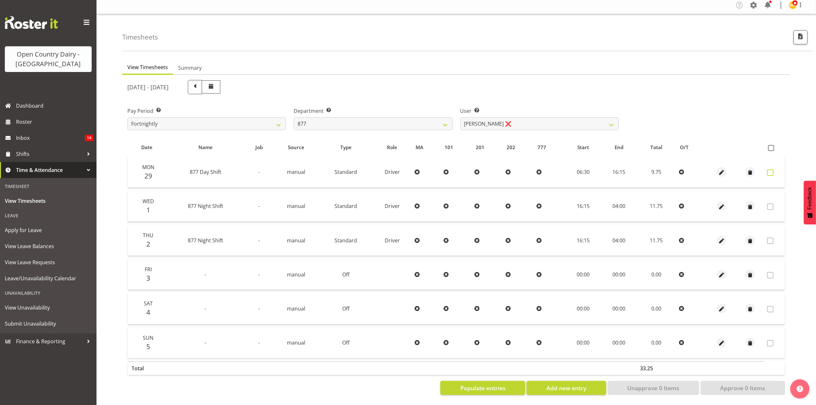
click at [772, 169] on span at bounding box center [770, 172] width 6 height 6
checkbox input "true"
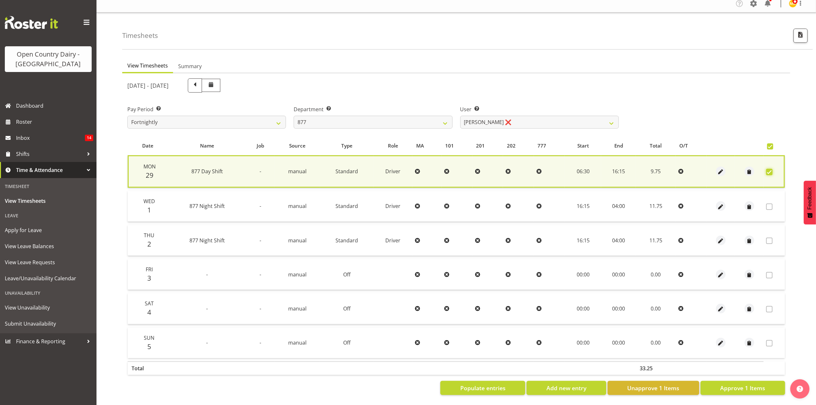
scroll to position [10, 0]
click at [752, 384] on span "Approve 1 Items" at bounding box center [742, 388] width 45 height 8
checkbox input "false"
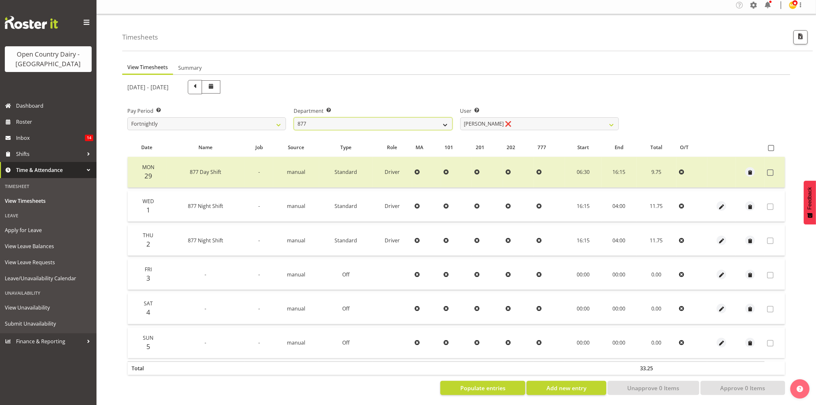
click at [402, 121] on select "734 735 736 737 738 739 851 853 854 855 856 858 861 862 865 867-9032 868 869 87…" at bounding box center [373, 123] width 159 height 13
select select "691"
click at [294, 117] on select "734 735 736 737 738 739 851 853 854 855 856 858 861 862 865 867-9032 868 869 87…" at bounding box center [373, 123] width 159 height 13
select select "7375"
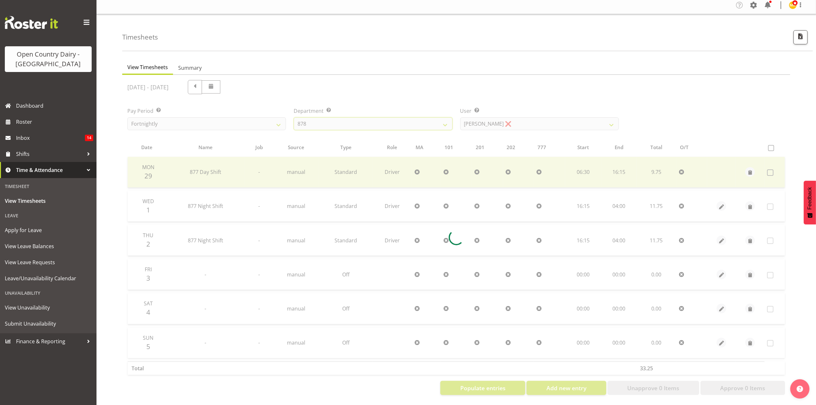
scroll to position [0, 0]
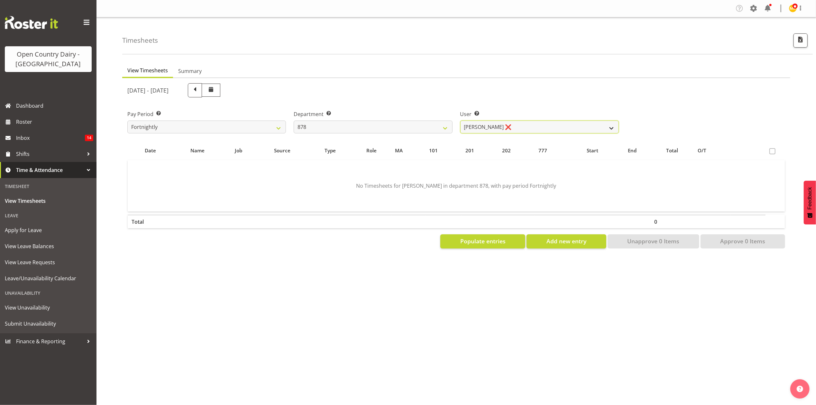
click at [547, 129] on select "Athol Warnock ❌ Dean Tither ❌ Joshua Treymane ❌ Vinkie Botha ❌" at bounding box center [539, 127] width 159 height 13
click at [505, 104] on div "User Select user. Note: This is filtered down by the previous two drop-down ite…" at bounding box center [539, 119] width 166 height 36
click at [410, 126] on select "734 735 736 737 738 739 851 853 854 855 856 858 861 862 865 867-9032 868 869 87…" at bounding box center [373, 127] width 159 height 13
click at [294, 121] on select "734 735 736 737 738 739 851 853 854 855 856 858 861 862 865 867-9032 868 869 87…" at bounding box center [373, 127] width 159 height 13
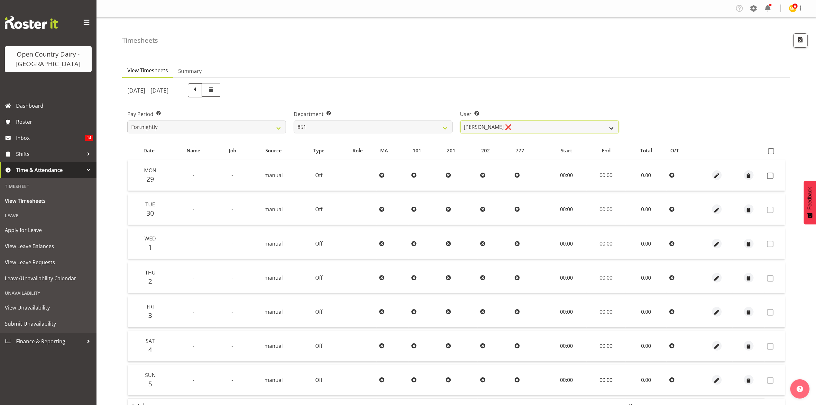
click at [529, 122] on select "Hayden Batt ❌ Martin Black ❌ Stacey Wilson ❌" at bounding box center [539, 127] width 159 height 13
click at [427, 123] on select "734 735 736 737 738 739 851 853 854 855 856 858 861 862 865 867-9032 868 869 87…" at bounding box center [373, 127] width 159 height 13
click at [294, 121] on select "734 735 736 737 738 739 851 853 854 855 856 858 861 862 865 867-9032 868 869 87…" at bounding box center [373, 127] width 159 height 13
click at [525, 131] on div "September 29th - October 5th 2025 Pay Period Select which pay period you would …" at bounding box center [456, 255] width 658 height 353
click at [525, 131] on select "Christiaan Botha ❌ Kevin Stuck ❌ Marty Powell ❌ Sean O'Neill ❌" at bounding box center [539, 127] width 159 height 13
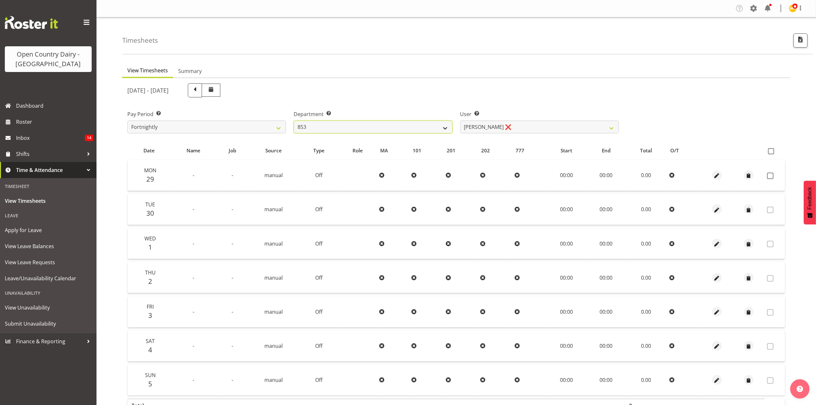
click at [410, 127] on select "734 735 736 737 738 739 851 853 854 855 856 858 861 862 865 867-9032 868 869 87…" at bounding box center [373, 127] width 159 height 13
click at [294, 121] on select "734 735 736 737 738 739 851 853 854 855 856 858 861 862 865 867-9032 868 869 87…" at bounding box center [373, 127] width 159 height 13
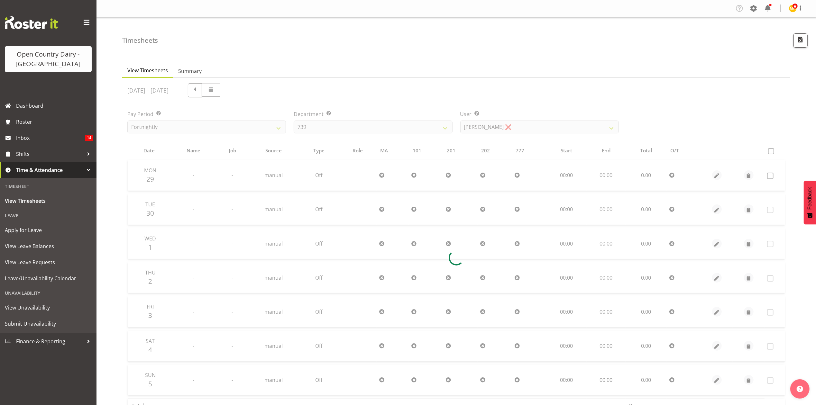
click at [524, 125] on div at bounding box center [456, 257] width 668 height 359
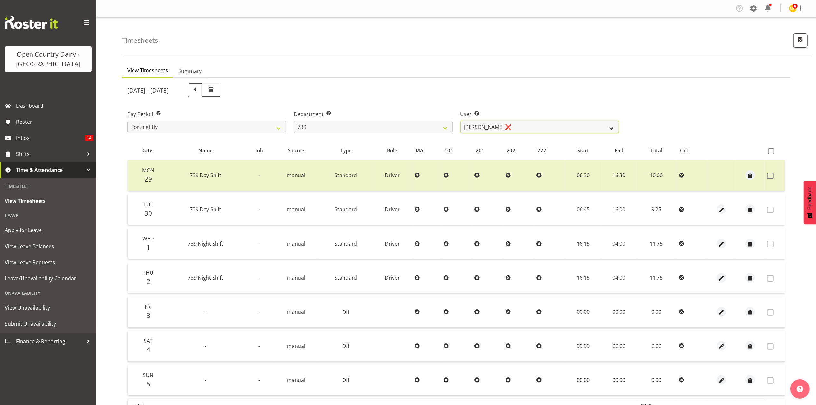
click at [524, 125] on select "Erika McNaught ❌ Rachel Fletcher ❌ Rick Murphy ❌ Tish Veint ❌" at bounding box center [539, 127] width 159 height 13
click at [514, 93] on div "September 29th - October 5th 2025" at bounding box center [372, 90] width 491 height 14
click at [385, 122] on select "734 735 736 737 738 739 851 853 854 855 856 858 861 862 865 867-9032 868 869 87…" at bounding box center [373, 127] width 159 height 13
click at [294, 121] on select "734 735 736 737 738 739 851 853 854 855 856 858 861 862 865 867-9032 868 869 87…" at bounding box center [373, 127] width 159 height 13
click at [370, 127] on select "734 735 736 737 738 739 851 853 854 855 856 858 861 862 865 867-9032 868 869 87…" at bounding box center [373, 127] width 159 height 13
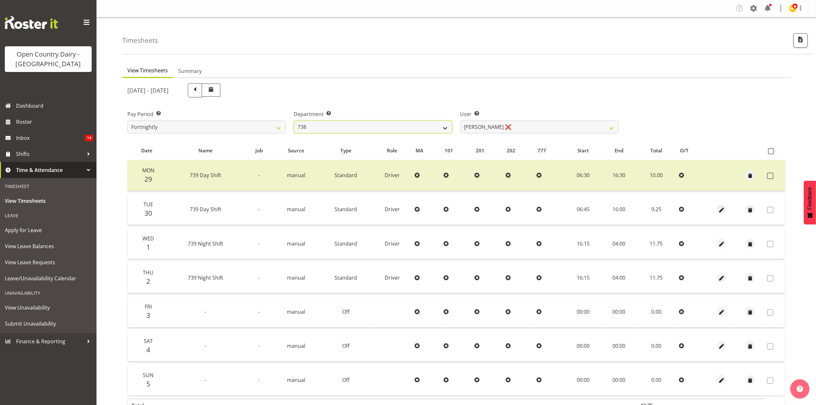
click at [294, 121] on select "734 735 736 737 738 739 851 853 854 855 856 858 861 862 865 867-9032 868 869 87…" at bounding box center [373, 127] width 159 height 13
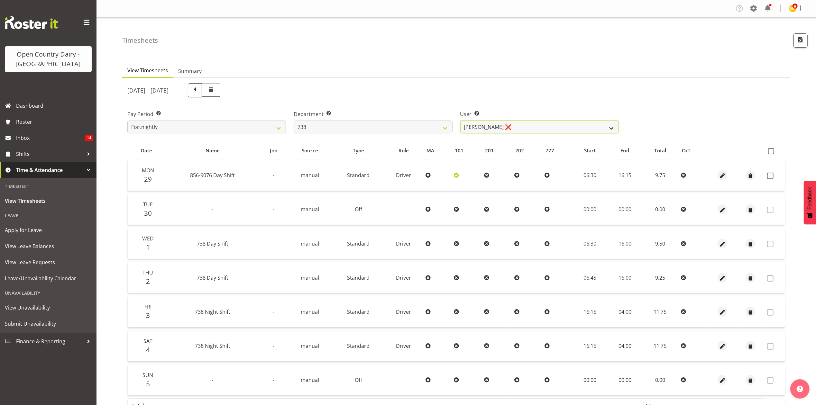
click at [492, 127] on select "Christopher Gamble ❌ Marcy Tuuta ❌ Raymond Campbell ❌ Tama Irvine ❌" at bounding box center [539, 127] width 159 height 13
click at [482, 99] on div "September 29th - October 5th 2025" at bounding box center [372, 90] width 499 height 22
click at [340, 126] on select "734 735 736 737 738 739 851 853 854 855 856 858 861 862 865 867-9032 868 869 87…" at bounding box center [373, 127] width 159 height 13
click at [294, 121] on select "734 735 736 737 738 739 851 853 854 855 856 858 861 862 865 867-9032 868 869 87…" at bounding box center [373, 127] width 159 height 13
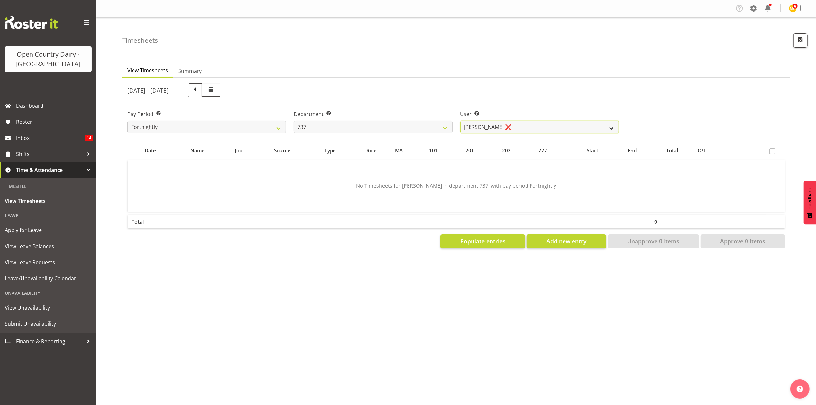
click at [499, 129] on select "Andrew Crawford ❌ Ashley Bragg ❌ Jack Townley ❌ Richard Turnbull ❌" at bounding box center [539, 127] width 159 height 13
drag, startPoint x: 449, startPoint y: 93, endPoint x: 383, endPoint y: 130, distance: 76.3
click at [445, 95] on div "September 29th - October 5th 2025" at bounding box center [372, 90] width 491 height 14
click at [370, 136] on div "Department Select which department you would like to view. 734 735 736 737 738 …" at bounding box center [373, 119] width 166 height 36
drag, startPoint x: 373, startPoint y: 129, endPoint x: 370, endPoint y: 132, distance: 4.5
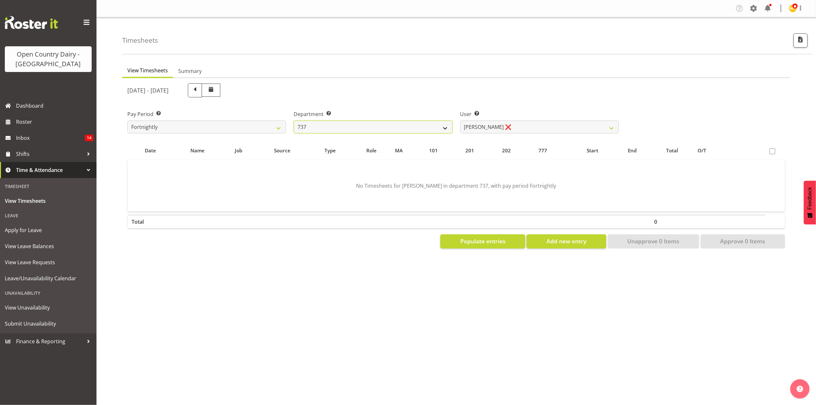
click at [373, 129] on select "734 735 736 737 738 739 851 853 854 855 856 858 861 862 865 867-9032 868 869 87…" at bounding box center [373, 127] width 159 height 13
click at [294, 121] on select "734 735 736 737 738 739 851 853 854 855 856 858 861 862 865 867-9032 868 869 87…" at bounding box center [373, 127] width 159 height 13
click at [486, 120] on div "User Select user. Note: This is filtered down by the previous two drop-down ite…" at bounding box center [539, 121] width 159 height 23
click at [487, 123] on select "Andy Van Brecht ❌ Gavin Hamilton ❌ Jamie Seaton ❌ Kerrod Ward ❌" at bounding box center [539, 127] width 159 height 13
click at [481, 104] on div "User Select user. Note: This is filtered down by the previous two drop-down ite…" at bounding box center [539, 119] width 166 height 36
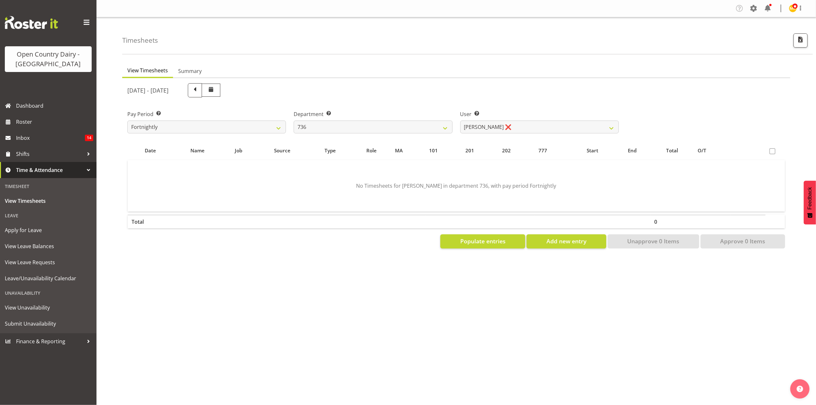
click at [379, 141] on div "September 29th - October 5th 2025 Pay Period Select which pay period you would …" at bounding box center [456, 163] width 658 height 169
click at [386, 129] on select "734 735 736 737 738 739 851 853 854 855 856 858 861 862 865 867-9032 868 869 87…" at bounding box center [373, 127] width 159 height 13
click at [294, 121] on select "734 735 736 737 738 739 851 853 854 855 856 858 861 862 865 867-9032 868 869 87…" at bounding box center [373, 127] width 159 height 13
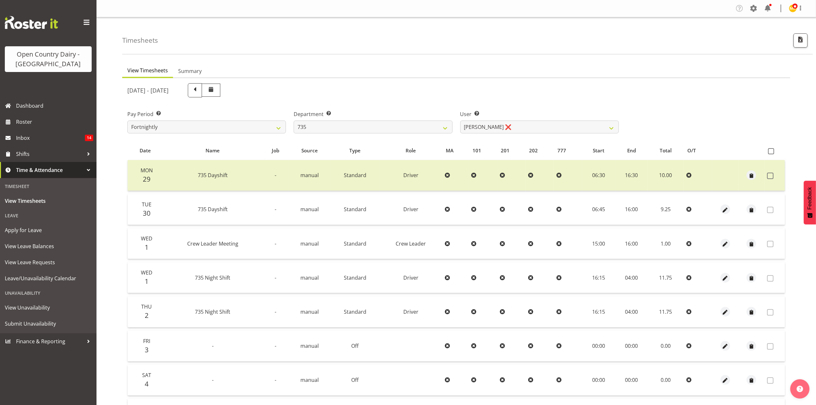
click at [506, 123] on div at bounding box center [456, 275] width 668 height 394
click at [506, 123] on select "Brian Neas ❌ Cherie Williams ❌ Christopher Sutherland ❌ Stuart Craig ❌" at bounding box center [539, 127] width 159 height 13
drag, startPoint x: 483, startPoint y: 95, endPoint x: 435, endPoint y: 113, distance: 50.9
click at [483, 95] on div "September 29th - October 5th 2025" at bounding box center [372, 90] width 491 height 14
click at [413, 126] on select "734 735 736 737 738 739 851 853 854 855 856 858 861 862 865 867-9032 868 869 87…" at bounding box center [373, 127] width 159 height 13
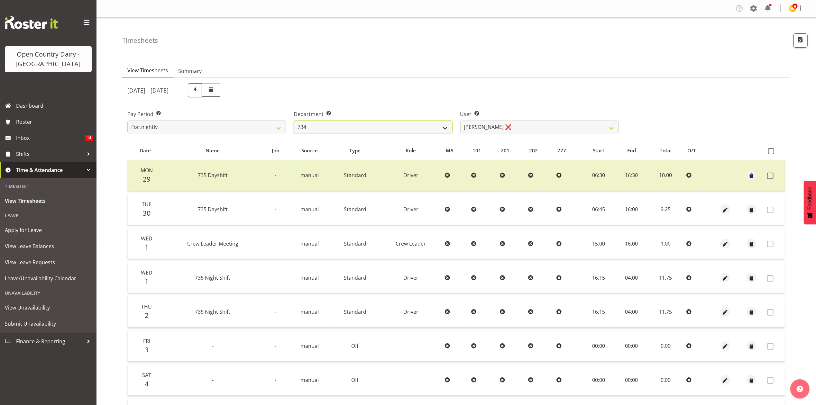
click at [294, 121] on select "734 735 736 737 738 739 851 853 854 855 856 858 861 862 865 867-9032 868 869 87…" at bounding box center [373, 127] width 159 height 13
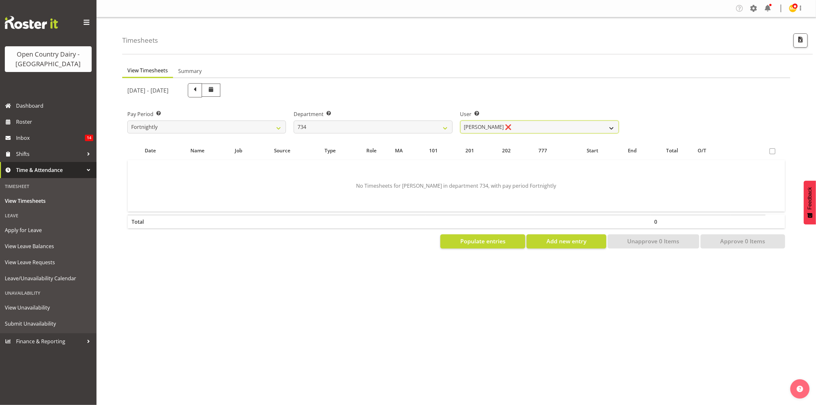
click at [499, 128] on select "Justin Spicer ❌ Ryan Thompson ❌ Tracey Chittock ❌ Zachary Shanks ❌" at bounding box center [539, 127] width 159 height 13
click at [492, 100] on div "September 29th - October 5th 2025" at bounding box center [372, 90] width 499 height 22
click at [405, 127] on select "734 735 736 737 738 739 851 853 854 855 856 858 861 862 865 867-9032 868 869 87…" at bounding box center [373, 127] width 159 height 13
click at [411, 137] on div "Department Select which department you would like to view. 734 735 736 737 738 …" at bounding box center [373, 119] width 166 height 36
click at [413, 129] on select "734 735 736 737 738 739 851 853 854 855 856 858 861 862 865 867-9032 868 869 87…" at bounding box center [373, 127] width 159 height 13
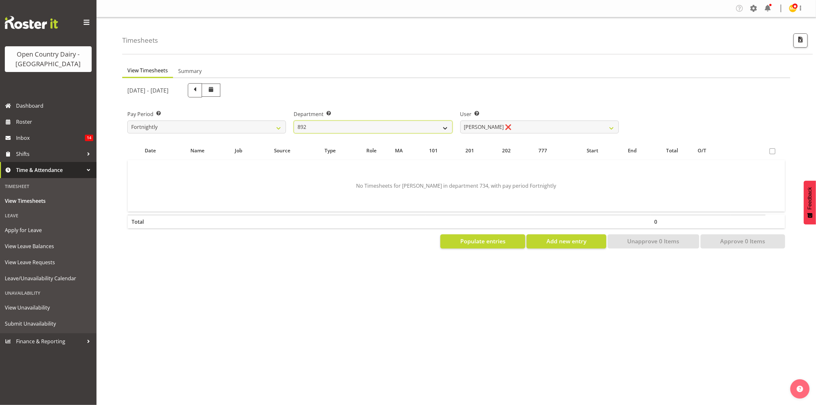
click at [294, 121] on select "734 735 736 737 738 739 851 853 854 855 856 858 861 862 865 867-9032 868 869 87…" at bounding box center [373, 127] width 159 height 13
click at [538, 131] on select "Brittany Willis ❌ Danny Davies ❌ David McKenzie ❌ Josh Winship ❌ Reece Calvert ❌" at bounding box center [539, 127] width 159 height 13
drag, startPoint x: 495, startPoint y: 91, endPoint x: 448, endPoint y: 114, distance: 52.3
click at [495, 91] on div "September 29th - October 5th 2025" at bounding box center [372, 90] width 491 height 14
click at [314, 137] on div "Department Select which department you would like to view. 734 735 736 737 738 …" at bounding box center [373, 119] width 166 height 36
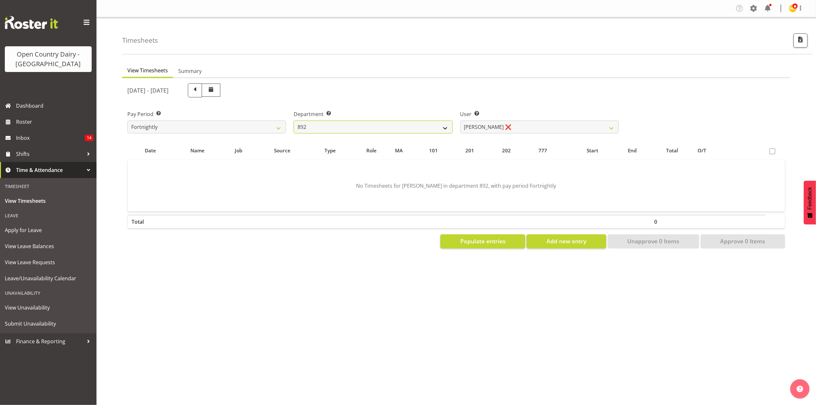
click at [329, 124] on select "734 735 736 737 738 739 851 853 854 855 856 858 861 862 865 867-9032 868 869 87…" at bounding box center [373, 127] width 159 height 13
click at [294, 121] on select "734 735 736 737 738 739 851 853 854 855 856 858 861 862 865 867-9032 868 869 87…" at bounding box center [373, 127] width 159 height 13
click at [514, 127] on select "Andrew Muir ❌ Bruce Spencer ❌ Neville Hoatten ❌ Warren Tempelman ❌" at bounding box center [539, 127] width 159 height 13
click at [468, 89] on div "September 29th - October 5th 2025" at bounding box center [372, 90] width 491 height 14
click at [351, 119] on div "Department Select which department you would like to view. 734 735 736 737 738 …" at bounding box center [373, 121] width 159 height 23
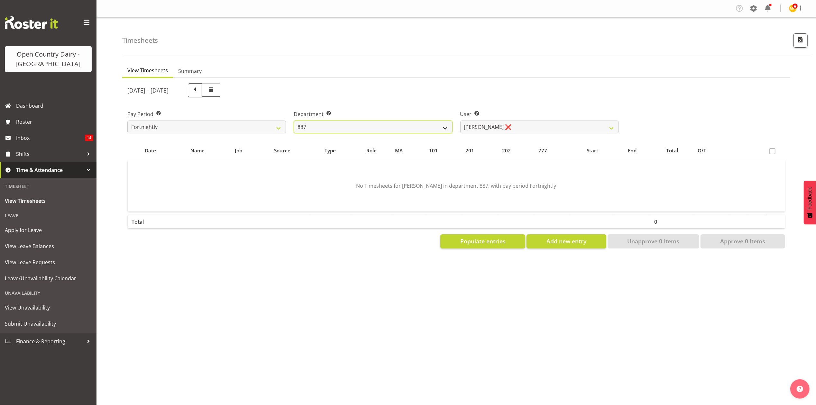
drag, startPoint x: 351, startPoint y: 124, endPoint x: 354, endPoint y: 123, distance: 3.2
click at [354, 123] on select "734 735 736 737 738 739 851 853 854 855 856 858 861 862 865 867-9032 868 869 87…" at bounding box center [373, 127] width 159 height 13
click at [294, 121] on select "734 735 736 737 738 739 851 853 854 855 856 858 861 862 865 867-9032 868 869 87…" at bounding box center [373, 127] width 159 height 13
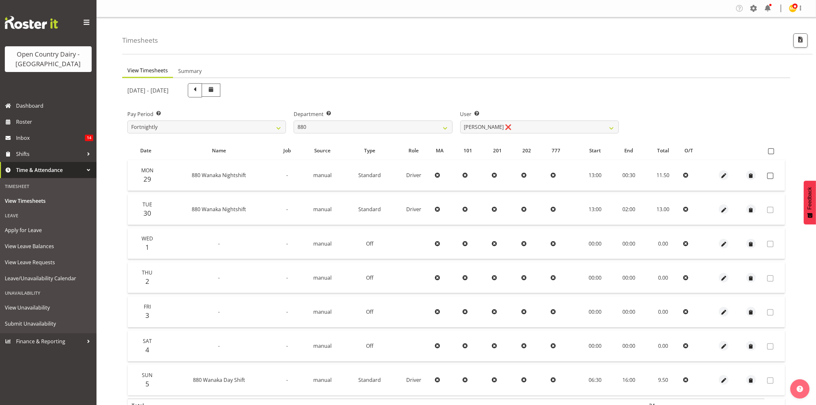
click at [513, 129] on div at bounding box center [456, 257] width 668 height 359
click at [513, 129] on select "Andrew Poole ❌ Philip Shanks ❌ Shaun McNaught ❌ Tania Unahi ❌" at bounding box center [539, 127] width 159 height 13
click at [475, 96] on div "September 29th - October 5th 2025" at bounding box center [372, 90] width 491 height 14
click at [357, 128] on select "734 735 736 737 738 739 851 853 854 855 856 858 861 862 865 867-9032 868 869 87…" at bounding box center [373, 127] width 159 height 13
click at [294, 121] on select "734 735 736 737 738 739 851 853 854 855 856 858 861 862 865 867-9032 868 869 87…" at bounding box center [373, 127] width 159 height 13
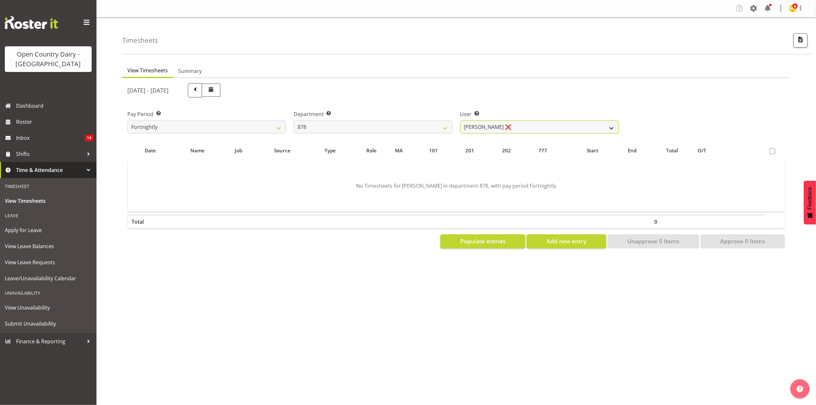
click at [522, 125] on select "Athol Warnock ❌ Dean Tither ❌ Joshua Treymane ❌ Vinkie Botha ❌" at bounding box center [539, 127] width 159 height 13
click at [438, 98] on div "September 29th - October 5th 2025" at bounding box center [372, 90] width 499 height 22
click at [403, 129] on select "734 735 736 737 738 739 851 853 854 855 856 858 861 862 865 867-9032 868 869 87…" at bounding box center [373, 127] width 159 height 13
click at [294, 121] on select "734 735 736 737 738 739 851 853 854 855 856 858 861 862 865 867-9032 868 869 87…" at bounding box center [373, 127] width 159 height 13
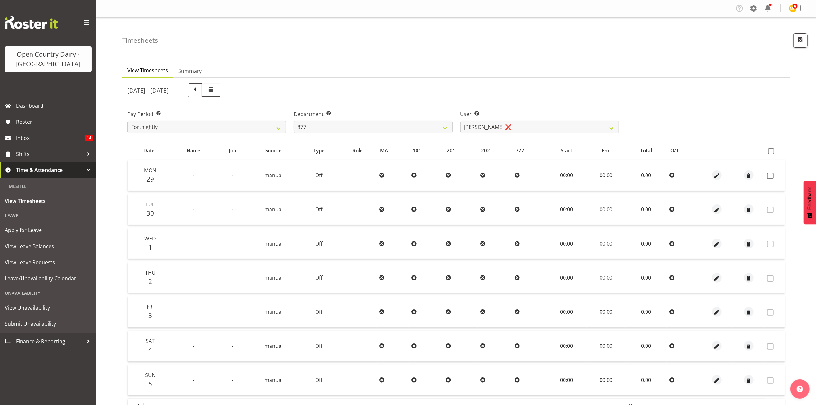
click at [523, 126] on div "September 29th - October 5th 2025 Pay Period Select which pay period you would …" at bounding box center [456, 255] width 658 height 353
click at [523, 126] on select "Barry Shields ❌ Callum Wells ❌ Helen Bull ❌ Jase Preston ❌" at bounding box center [539, 127] width 159 height 13
click at [465, 95] on div "September 29th - October 5th 2025" at bounding box center [372, 90] width 491 height 14
click at [437, 129] on select "734 735 736 737 738 739 851 853 854 855 856 858 861 862 865 867-9032 868 869 87…" at bounding box center [373, 127] width 159 height 13
click at [294, 121] on select "734 735 736 737 738 739 851 853 854 855 856 858 861 862 865 867-9032 868 869 87…" at bounding box center [373, 127] width 159 height 13
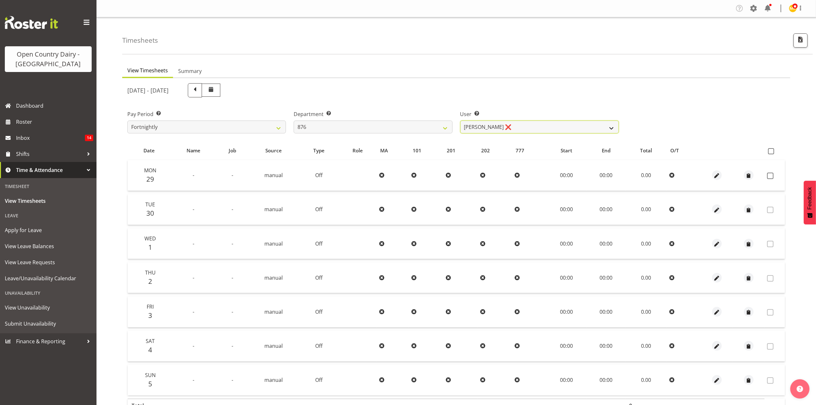
click at [507, 127] on select "Dean Henderson ❌ Ian Barbour ❌ John Graham ❌ Tom Rahl ❌" at bounding box center [539, 127] width 159 height 13
click at [476, 100] on div "September 29th - October 5th 2025" at bounding box center [372, 90] width 499 height 22
click at [358, 120] on div "Department Select which department you would like to view. 734 735 736 737 738 …" at bounding box center [373, 121] width 159 height 23
click at [359, 123] on select "734 735 736 737 738 739 851 853 854 855 856 858 861 862 865 867-9032 868 869 87…" at bounding box center [373, 127] width 159 height 13
click at [294, 121] on select "734 735 736 737 738 739 851 853 854 855 856 858 861 862 865 867-9032 868 869 87…" at bounding box center [373, 127] width 159 height 13
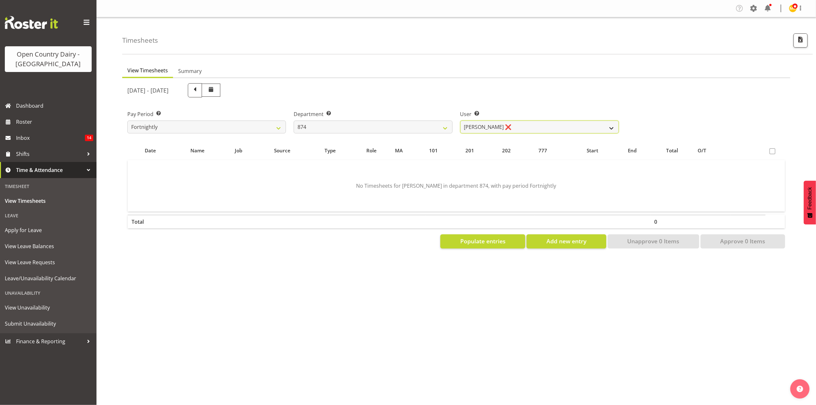
click at [530, 125] on select "Annette Parker ❌ Christopher McRae ❌ Patrick Stenton ❌ Rachel Carpenter ❌" at bounding box center [539, 127] width 159 height 13
click at [426, 88] on div "September 29th - October 5th 2025" at bounding box center [372, 90] width 491 height 14
click at [366, 136] on div "Department Select which department you would like to view. 734 735 736 737 738 …" at bounding box center [373, 119] width 166 height 36
drag, startPoint x: 370, startPoint y: 128, endPoint x: 368, endPoint y: 132, distance: 4.8
click at [370, 128] on select "734 735 736 737 738 739 851 853 854 855 856 858 861 862 865 867-9032 868 869 87…" at bounding box center [373, 127] width 159 height 13
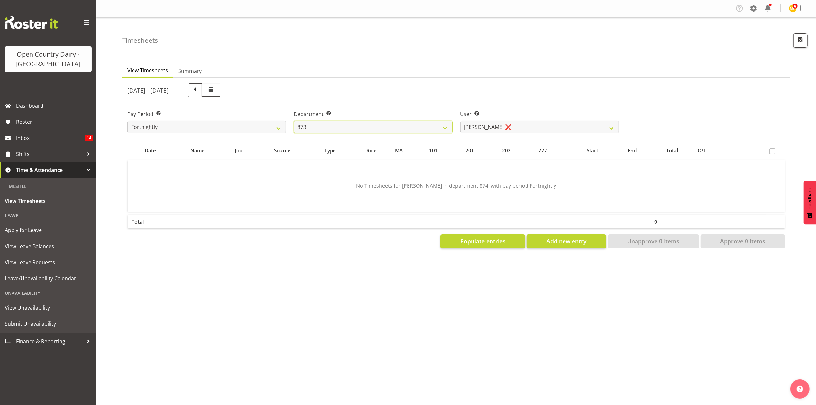
click at [294, 121] on select "734 735 736 737 738 739 851 853 854 855 856 858 861 862 865 867-9032 868 869 87…" at bounding box center [373, 127] width 159 height 13
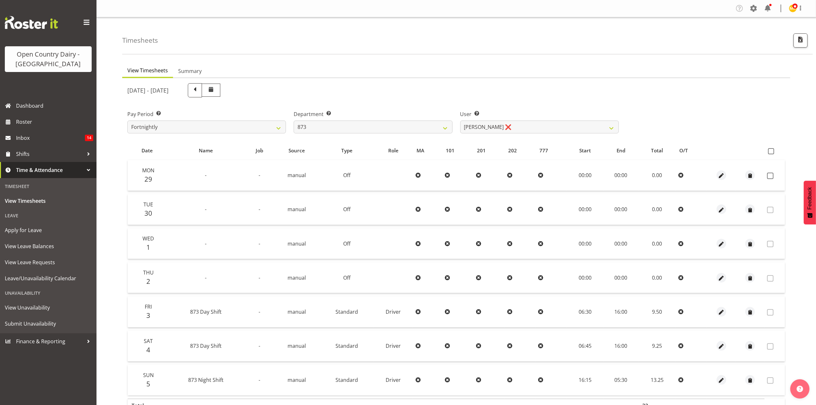
click at [510, 125] on div "September 29th - October 5th 2025 Pay Period Select which pay period you would …" at bounding box center [456, 255] width 658 height 353
click at [510, 125] on select "Andrew Henderson ❌ Ricky Popham ❌ Stacy MacAskill ❌ Trish Nicol ❌" at bounding box center [539, 127] width 159 height 13
click at [482, 96] on div "September 29th - October 5th 2025" at bounding box center [372, 90] width 491 height 14
click at [407, 122] on select "734 735 736 737 738 739 851 853 854 855 856 858 861 862 865 867-9032 868 869 87…" at bounding box center [373, 127] width 159 height 13
click at [294, 121] on select "734 735 736 737 738 739 851 853 854 855 856 858 861 862 865 867-9032 868 869 87…" at bounding box center [373, 127] width 159 height 13
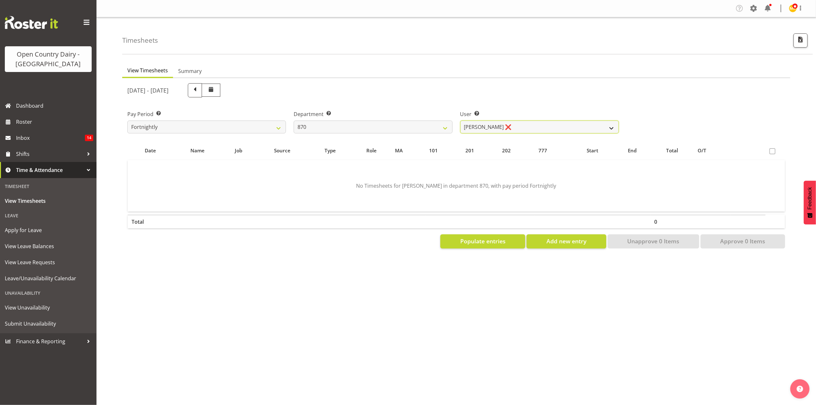
click at [500, 130] on select "Andy Haywood ❌ David Young ❌ Stewart Matheson ❌" at bounding box center [539, 127] width 159 height 13
click at [425, 98] on div "September 29th - October 5th 2025" at bounding box center [372, 90] width 499 height 22
click at [376, 133] on select "734 735 736 737 738 739 851 853 854 855 856 858 861 862 865 867-9032 868 869 87…" at bounding box center [373, 127] width 159 height 13
click at [294, 121] on select "734 735 736 737 738 739 851 853 854 855 856 858 861 862 865 867-9032 868 869 87…" at bounding box center [373, 127] width 159 height 13
click at [366, 268] on div "View Timesheets Summary September 29th - October 5th 2025 Pay Period Select whi…" at bounding box center [469, 187] width 694 height 257
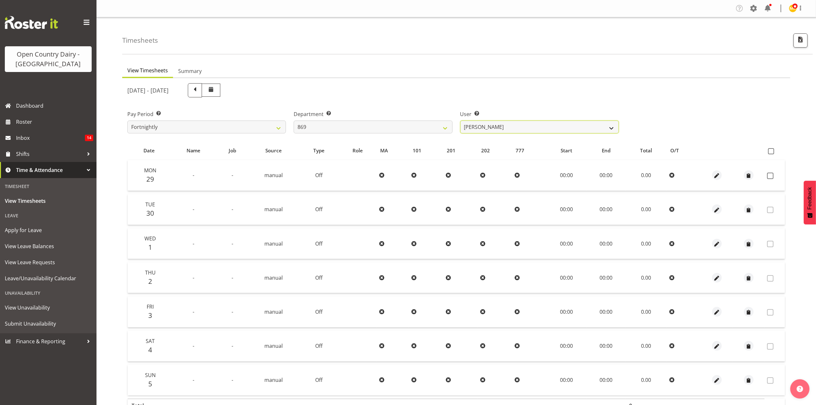
click at [471, 132] on select "Barry O'Donnell ❌ Barry Johnston ❌ Jason Soper ❌ Peter Wieczorek ❌" at bounding box center [539, 127] width 159 height 13
drag, startPoint x: 452, startPoint y: 84, endPoint x: 444, endPoint y: 94, distance: 12.4
click at [452, 84] on div "September 29th - October 5th 2025" at bounding box center [372, 90] width 491 height 14
click at [409, 129] on select "734 735 736 737 738 739 851 853 854 855 856 858 861 862 865 867-9032 868 869 87…" at bounding box center [373, 127] width 159 height 13
click at [294, 121] on select "734 735 736 737 738 739 851 853 854 855 856 858 861 862 865 867-9032 868 869 87…" at bounding box center [373, 127] width 159 height 13
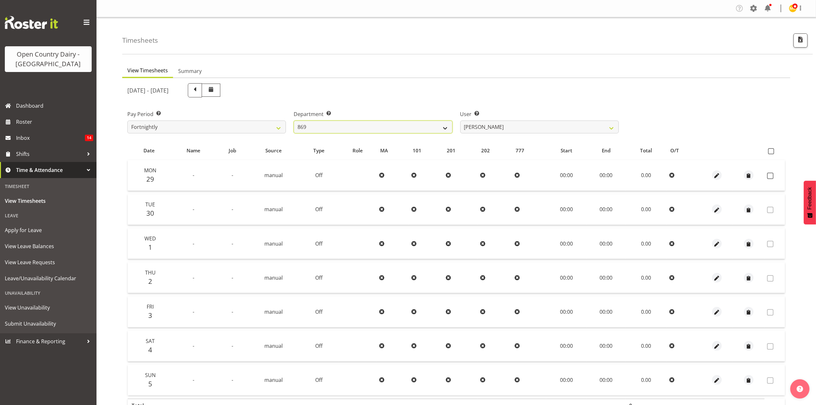
click at [369, 125] on select "734 735 736 737 738 739 851 853 854 855 856 858 861 862 865 867-9032 868 869 87…" at bounding box center [373, 127] width 159 height 13
click at [294, 121] on select "734 735 736 737 738 739 851 853 854 855 856 858 861 862 865 867-9032 868 869 87…" at bounding box center [373, 127] width 159 height 13
click at [475, 127] on div "September 29th - October 5th 2025 Pay Period Select which pay period you would …" at bounding box center [456, 255] width 658 height 353
click at [475, 127] on select "Alan Rolton ❌ Cassidy Williams ❌ Christopher McIver ❌ Darin Ayling ❌" at bounding box center [539, 127] width 159 height 13
drag, startPoint x: 377, startPoint y: 95, endPoint x: 367, endPoint y: 107, distance: 16.0
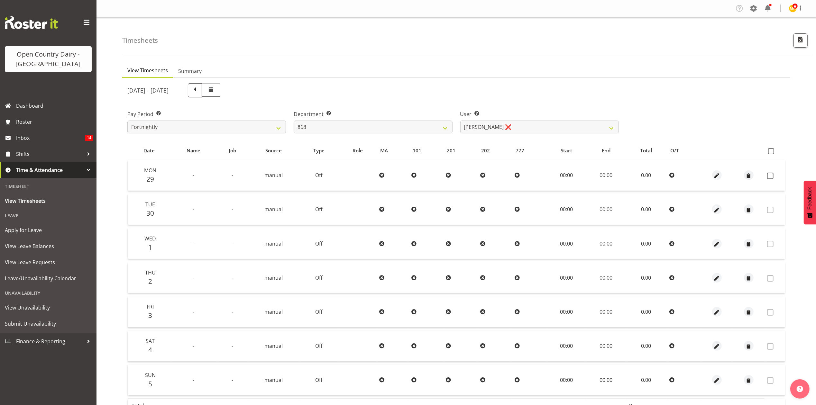
click at [377, 95] on div "September 29th - October 5th 2025" at bounding box center [372, 90] width 491 height 14
click at [356, 125] on select "734 735 736 737 738 739 851 853 854 855 856 858 861 862 865 867-9032 868 869 87…" at bounding box center [373, 127] width 159 height 13
select select "927"
click at [294, 121] on select "734 735 736 737 738 739 851 853 854 855 856 858 861 862 865 867-9032 868 869 87…" at bounding box center [373, 127] width 159 height 13
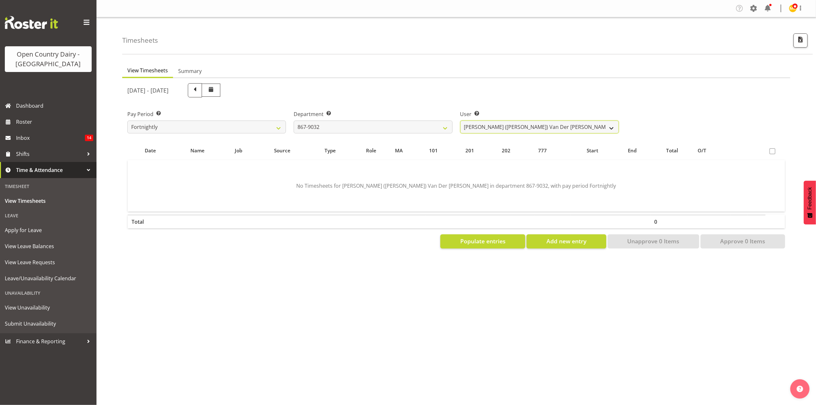
click at [491, 129] on select "Gert (Gerry) Van Der Berg ❌ Glenn Tither ❌ Jason Gough ❌ Richard Aitken ❌" at bounding box center [539, 127] width 159 height 13
select select "7418"
click at [460, 121] on select "Gert (Gerry) Van Der Berg ❌ Glenn Tither ❌ Jason Gough ❌ Richard Aitken ❌" at bounding box center [539, 127] width 159 height 13
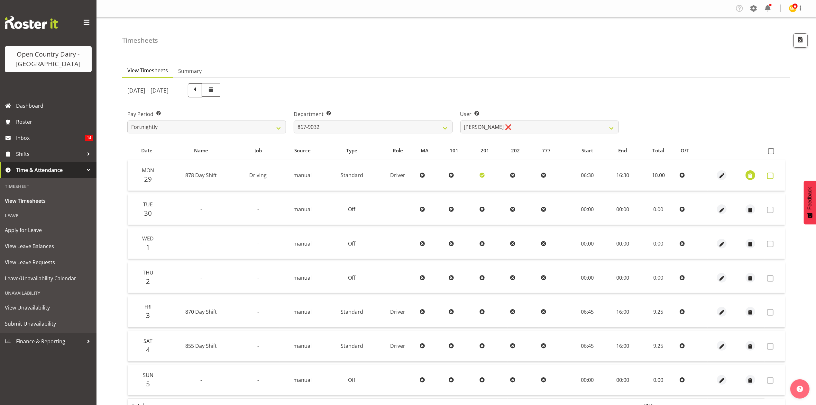
click at [773, 175] on span at bounding box center [770, 176] width 6 height 6
checkbox input "true"
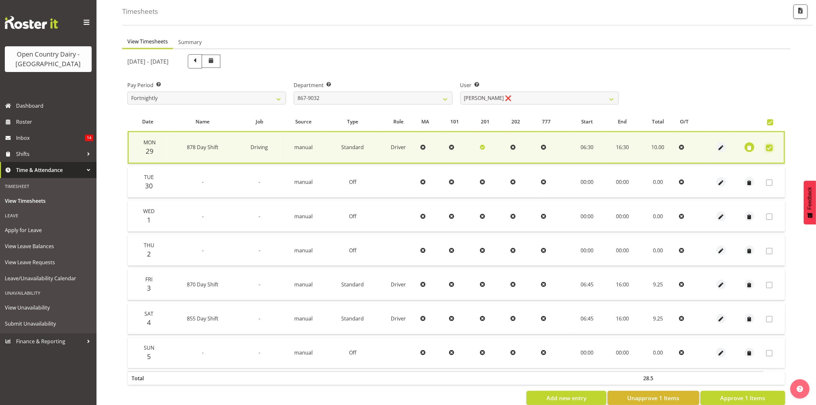
scroll to position [44, 0]
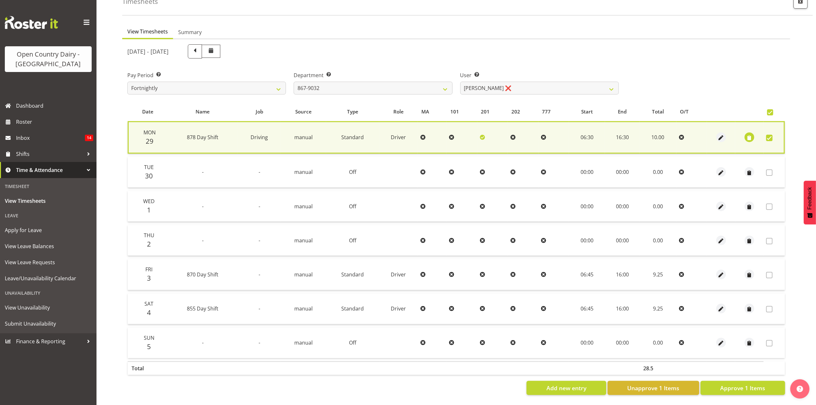
click at [734, 394] on div "View Timesheets Summary September 29th - October 5th 2025 Pay Period Select whi…" at bounding box center [469, 212] width 694 height 385
click at [736, 384] on span "Approve 1 Items" at bounding box center [742, 388] width 45 height 8
checkbox input "false"
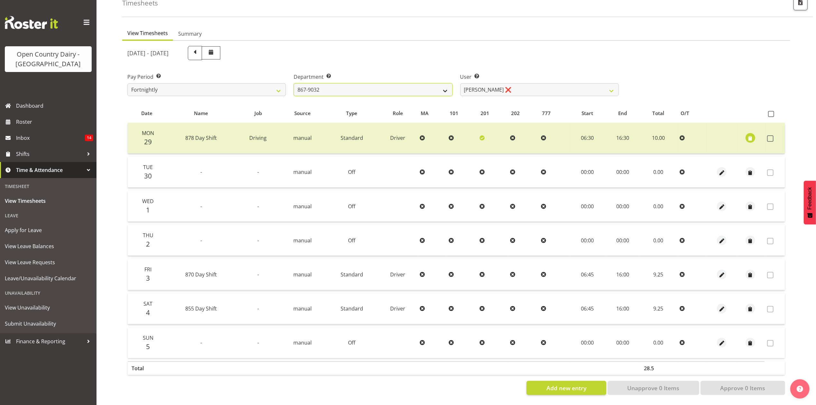
click at [369, 83] on select "734 735 736 737 738 739 851 853 854 855 856 858 861 862 865 867-9032 868 869 87…" at bounding box center [373, 89] width 159 height 13
select select "908"
click at [294, 83] on select "734 735 736 737 738 739 851 853 854 855 856 858 861 862 865 867-9032 868 869 87…" at bounding box center [373, 89] width 159 height 13
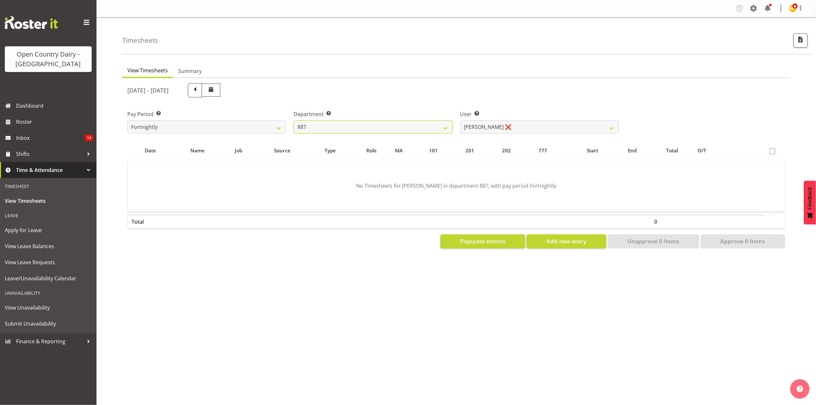
scroll to position [0, 0]
click at [514, 126] on select "Andrew Muir ❌ Bruce Spencer ❌ Neville Hoatten ❌ Warren Tempelman ❌" at bounding box center [539, 127] width 159 height 13
select select "10376"
click at [460, 121] on select "Andrew Muir ❌ Bruce Spencer ❌ Neville Hoatten ❌ Warren Tempelman ❌" at bounding box center [539, 127] width 159 height 13
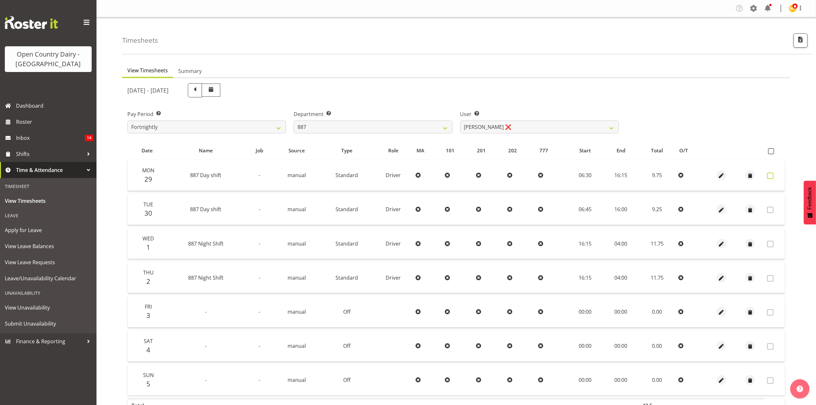
click at [769, 174] on span at bounding box center [770, 176] width 6 height 6
checkbox input "true"
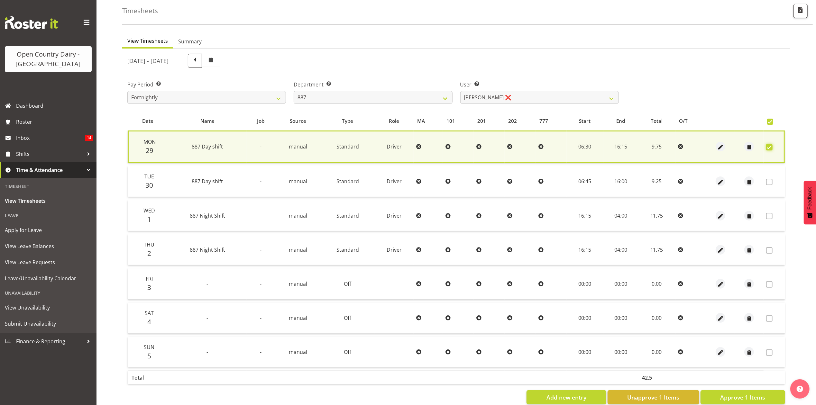
scroll to position [44, 0]
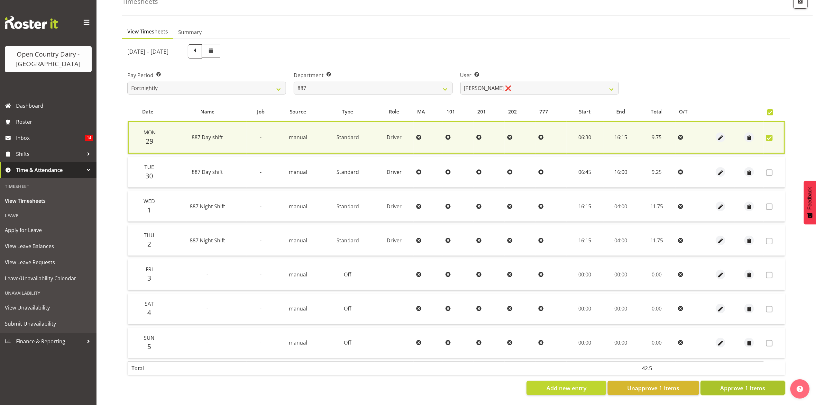
click at [732, 384] on span "Approve 1 Items" at bounding box center [742, 388] width 45 height 8
checkbox input "false"
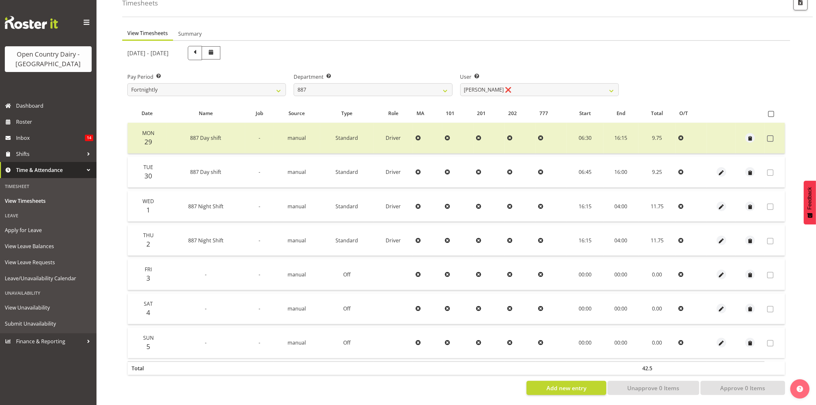
click at [377, 93] on div "Department Select which department you would like to view. 734 735 736 737 738 …" at bounding box center [373, 82] width 166 height 36
click at [380, 83] on select "734 735 736 737 738 739 851 853 854 855 856 858 861 862 865 867-9032 868 869 87…" at bounding box center [373, 89] width 159 height 13
select select "671"
click at [294, 83] on select "734 735 736 737 738 739 851 853 854 855 856 858 861 862 865 867-9032 868 869 87…" at bounding box center [373, 89] width 159 height 13
select select "7395"
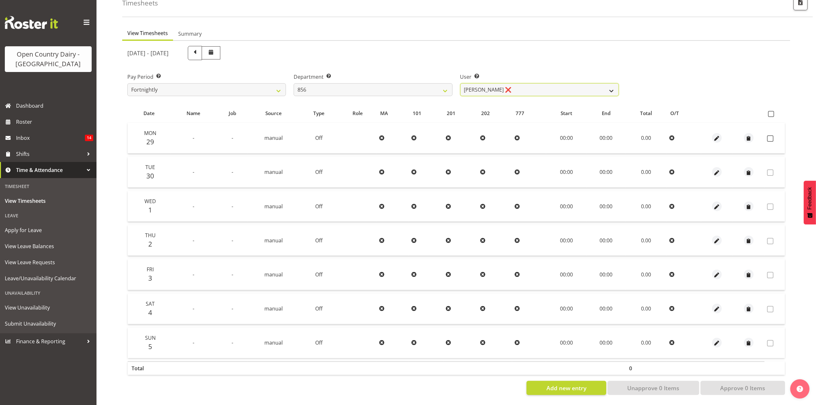
click at [510, 87] on select "Bradley Parkhill ❌ James Matheson ❌ Jason Vercoe ❌ Tony Lee ❌" at bounding box center [539, 89] width 159 height 13
click at [373, 73] on label "Department Select which department you would like to view." at bounding box center [373, 77] width 159 height 8
click at [370, 83] on select "734 735 736 737 738 739 851 853 854 855 856 858 861 862 865 867-9032 868 869 87…" at bounding box center [373, 89] width 159 height 13
click at [294, 83] on select "734 735 736 737 738 739 851 853 854 855 856 858 861 862 865 867-9032 868 869 87…" at bounding box center [373, 89] width 159 height 13
click at [482, 84] on select "Bradley Parkhill ❌ James Matheson ❌ Jason Vercoe ❌ Tony Lee ❌" at bounding box center [539, 89] width 159 height 13
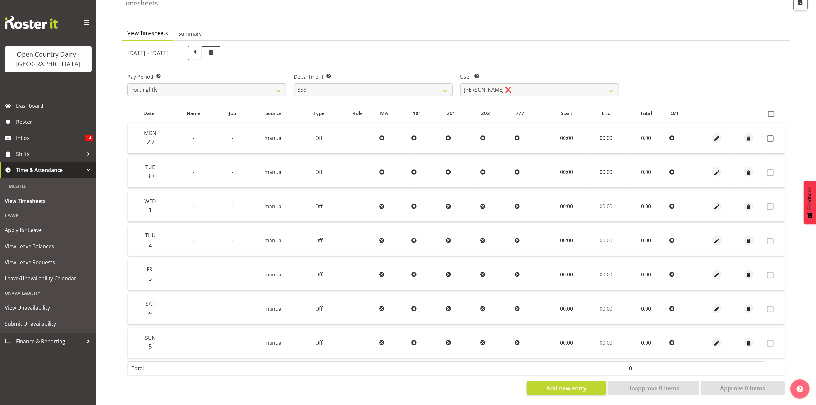
click at [457, 64] on div "User Select user. Note: This is filtered down by the previous two drop-down ite…" at bounding box center [539, 82] width 166 height 36
click at [366, 92] on div "Department Select which department you would like to view. 734 735 736 737 738 …" at bounding box center [373, 82] width 166 height 36
click at [366, 89] on select "734 735 736 737 738 739 851 853 854 855 856 858 861 862 865 867-9032 868 869 87…" at bounding box center [373, 89] width 159 height 13
click at [294, 83] on select "734 735 736 737 738 739 851 853 854 855 856 858 861 862 865 867-9032 868 869 87…" at bounding box center [373, 89] width 159 height 13
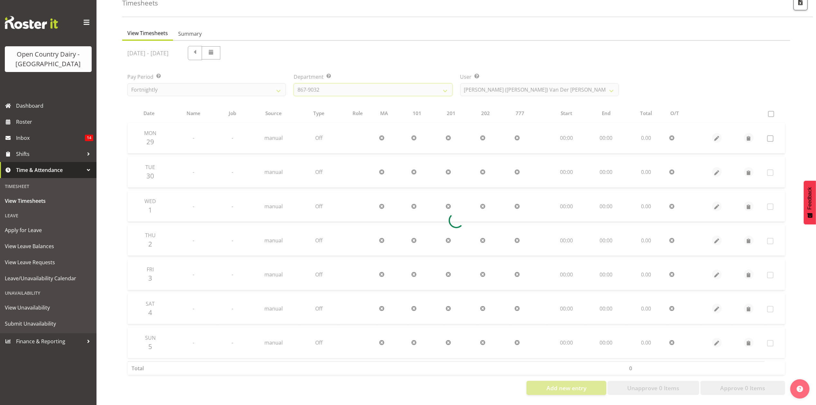
scroll to position [0, 0]
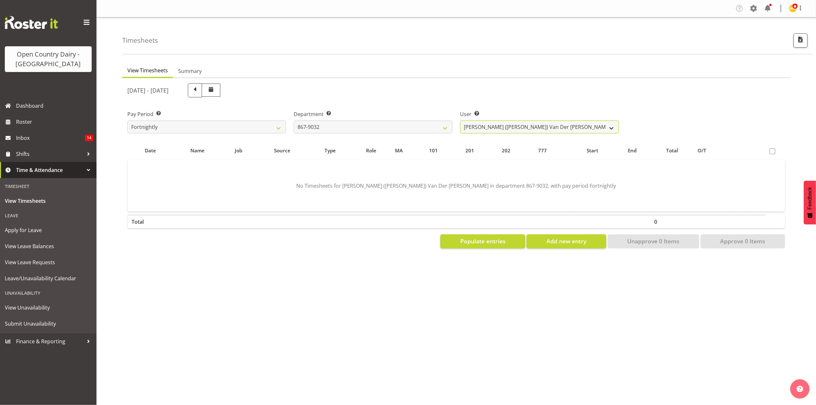
click at [501, 133] on select "Gert (Gerry) Van Der Berg ❌ Glenn Tither ❌ Jason Gough ❌ Richard Aitken ❌" at bounding box center [539, 127] width 159 height 13
click at [438, 95] on div "September 29th - October 5th 2025" at bounding box center [372, 90] width 491 height 14
drag, startPoint x: 425, startPoint y: 110, endPoint x: 421, endPoint y: 100, distance: 10.4
click at [438, 43] on div "Timesheets" at bounding box center [467, 35] width 690 height 37
click at [411, 127] on select "734 735 736 737 738 739 851 853 854 855 856 858 861 862 865 867-9032 868 869 87…" at bounding box center [373, 127] width 159 height 13
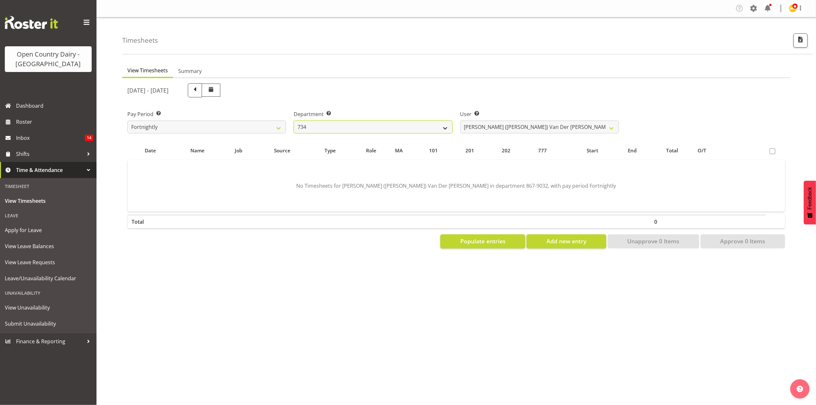
click at [294, 121] on select "734 735 736 737 738 739 851 853 854 855 856 858 861 862 865 867-9032 868 869 87…" at bounding box center [373, 127] width 159 height 13
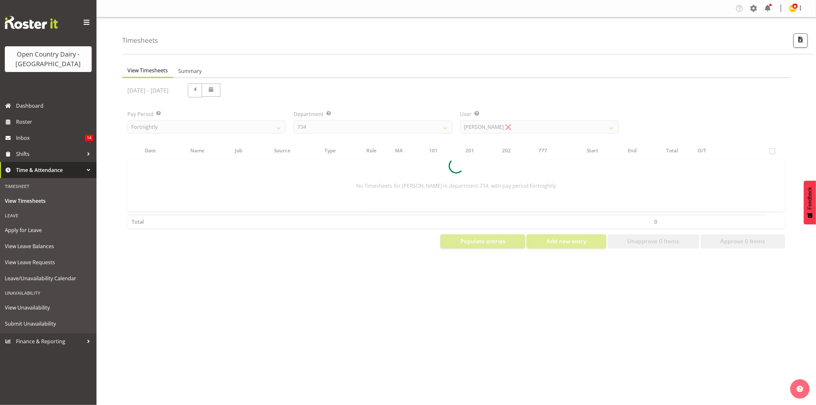
click at [536, 128] on div at bounding box center [456, 166] width 668 height 176
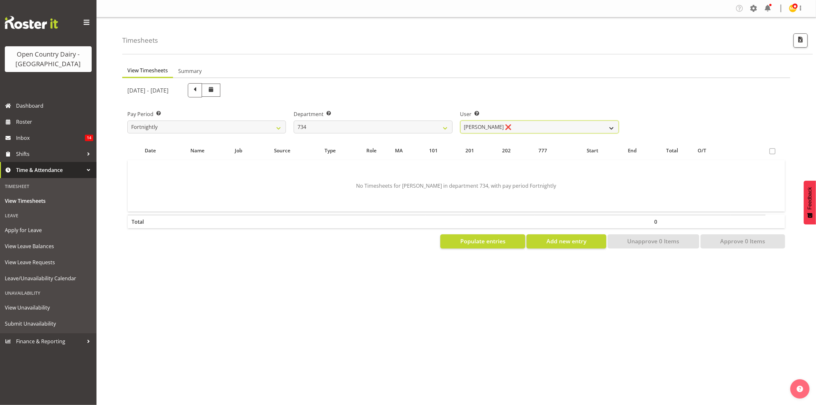
click at [536, 128] on select "Justin Spicer ❌ Ryan Thompson ❌ Tracey Chittock ❌ Zachary Shanks ❌" at bounding box center [539, 127] width 159 height 13
click at [431, 94] on div "September 29th - October 5th 2025" at bounding box center [372, 90] width 491 height 14
click at [392, 123] on select "734 735 736 737 738 739 851 853 854 855 856 858 861 862 865 867-9032 868 869 87…" at bounding box center [373, 127] width 159 height 13
click at [294, 121] on select "734 735 736 737 738 739 851 853 854 855 856 858 861 862 865 867-9032 868 869 87…" at bounding box center [373, 127] width 159 height 13
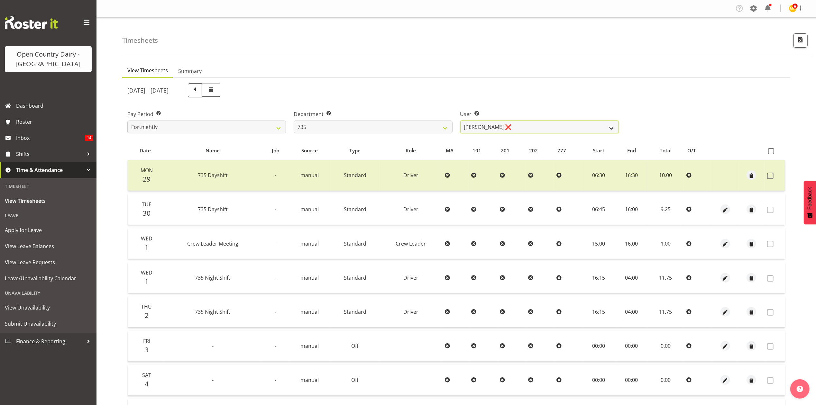
click at [502, 130] on select "Brian Neas ❌ Cherie Williams ❌ Christopher Sutherland ❌ Stuart Craig ❌" at bounding box center [539, 127] width 159 height 13
click at [403, 90] on div "September 29th - October 5th 2025" at bounding box center [372, 90] width 491 height 14
drag, startPoint x: 401, startPoint y: 126, endPoint x: 399, endPoint y: 131, distance: 5.5
click at [401, 126] on select "734 735 736 737 738 739 851 853 854 855 856 858 861 862 865 867-9032 868 869 87…" at bounding box center [373, 127] width 159 height 13
click at [294, 121] on select "734 735 736 737 738 739 851 853 854 855 856 858 861 862 865 867-9032 868 869 87…" at bounding box center [373, 127] width 159 height 13
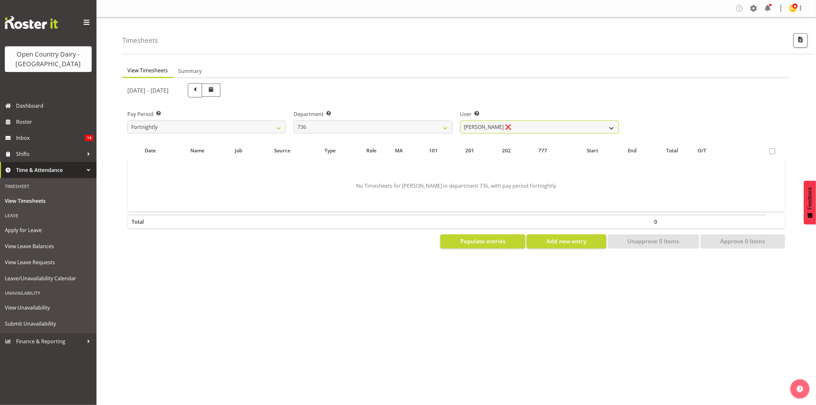
click at [562, 127] on select "Andy Van Brecht ❌ Gavin Hamilton ❌ Jamie Seaton ❌ Kerrod Ward ❌" at bounding box center [539, 127] width 159 height 13
click at [426, 101] on div "Department Select which department you would like to view. 734 735 736 737 738 …" at bounding box center [373, 119] width 166 height 36
click at [413, 129] on select "734 735 736 737 738 739 851 853 854 855 856 858 861 862 865 867-9032 868 869 87…" at bounding box center [373, 127] width 159 height 13
click at [294, 121] on select "734 735 736 737 738 739 851 853 854 855 856 858 861 862 865 867-9032 868 869 87…" at bounding box center [373, 127] width 159 height 13
click at [531, 129] on select "Andrew Crawford ❌ Ashley Bragg ❌ Jack Townley ❌ Richard Turnbull ❌" at bounding box center [539, 127] width 159 height 13
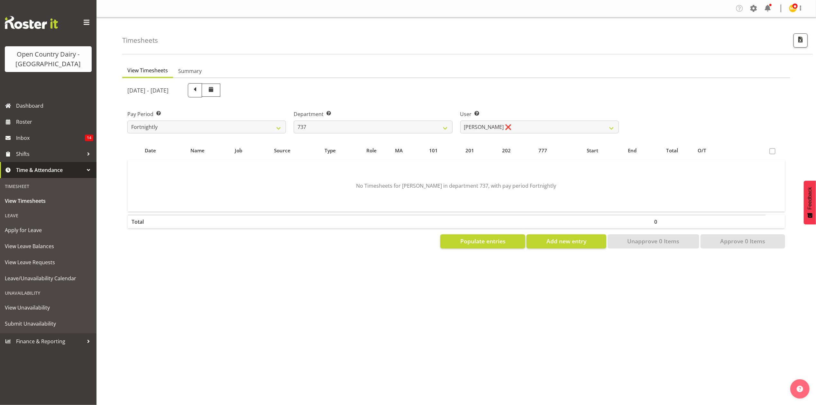
click at [448, 85] on div "September 29th - October 5th 2025" at bounding box center [372, 90] width 491 height 14
click at [408, 117] on label "Department Select which department you would like to view." at bounding box center [373, 114] width 159 height 8
click at [398, 128] on select "734 735 736 737 738 739 851 853 854 855 856 858 861 862 865 867-9032 868 869 87…" at bounding box center [373, 127] width 159 height 13
select select "904"
click at [294, 121] on select "734 735 736 737 738 739 851 853 854 855 856 858 861 862 865 867-9032 868 869 87…" at bounding box center [373, 127] width 159 height 13
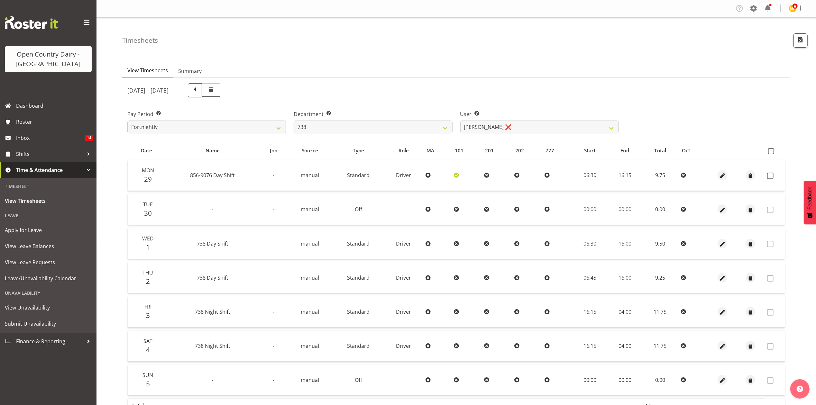
click at [515, 129] on div at bounding box center [456, 257] width 668 height 359
click at [515, 129] on select "Christopher Gamble ❌ Marcy Tuuta ❌ Raymond Campbell ❌ Tama Irvine ❌" at bounding box center [539, 127] width 159 height 13
click at [532, 93] on div "September 29th - October 5th 2025" at bounding box center [372, 90] width 491 height 14
click at [770, 173] on span at bounding box center [770, 176] width 6 height 6
checkbox input "true"
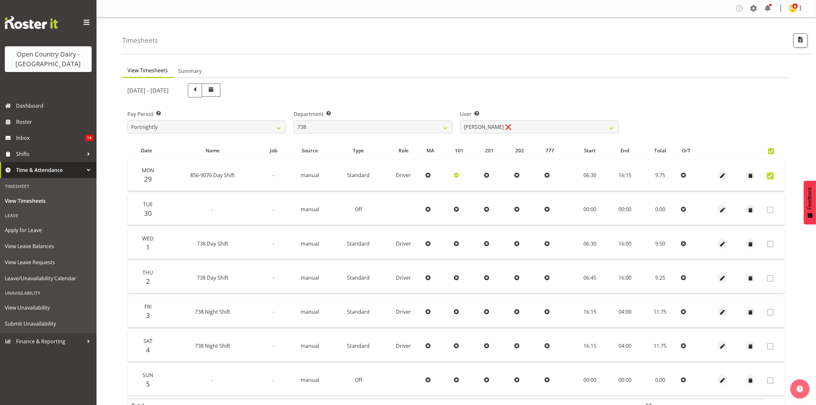
checkbox input "true"
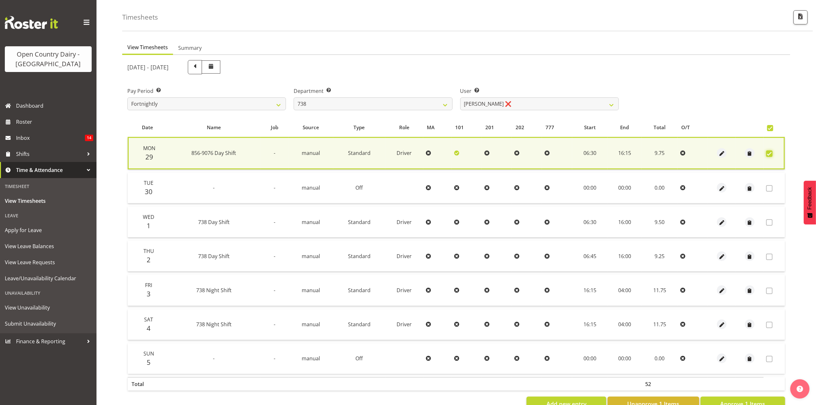
scroll to position [44, 0]
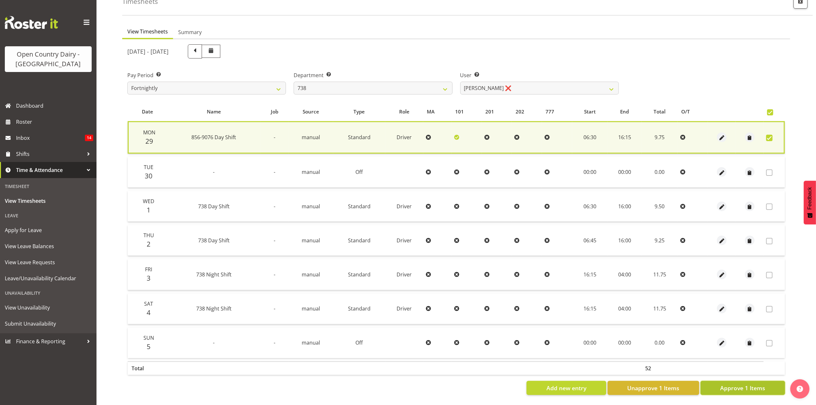
click at [757, 385] on button "Approve 1 Items" at bounding box center [742, 388] width 85 height 14
checkbox input "false"
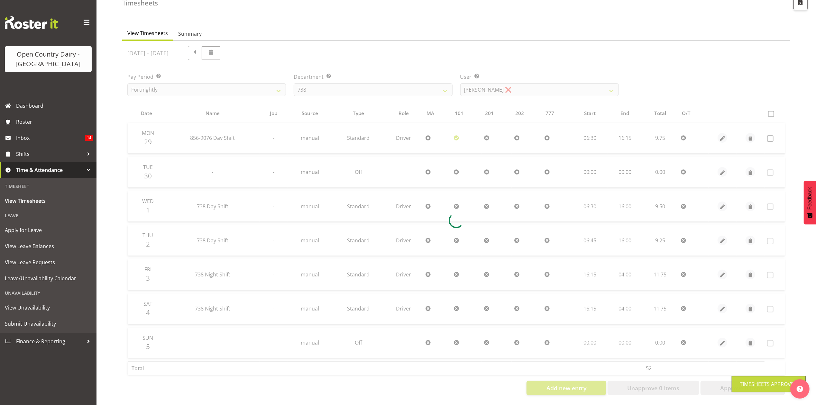
scroll to position [43, 0]
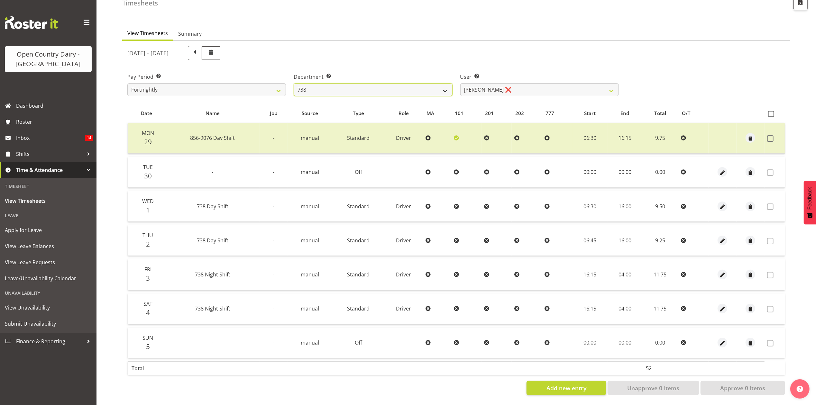
click at [343, 90] on select "734 735 736 737 738 739 851 853 854 855 856 858 861 862 865 867-9032 868 869 87…" at bounding box center [373, 89] width 159 height 13
drag, startPoint x: 437, startPoint y: 76, endPoint x: 432, endPoint y: 62, distance: 14.3
click at [432, 73] on div "Department Select which department you would like to view. 734 735 736 737 738 …" at bounding box center [373, 84] width 159 height 23
select select "782"
click at [294, 83] on select "734 735 736 737 738 739 851 853 854 855 856 858 861 862 865 867-9032 868 869 87…" at bounding box center [373, 89] width 159 height 13
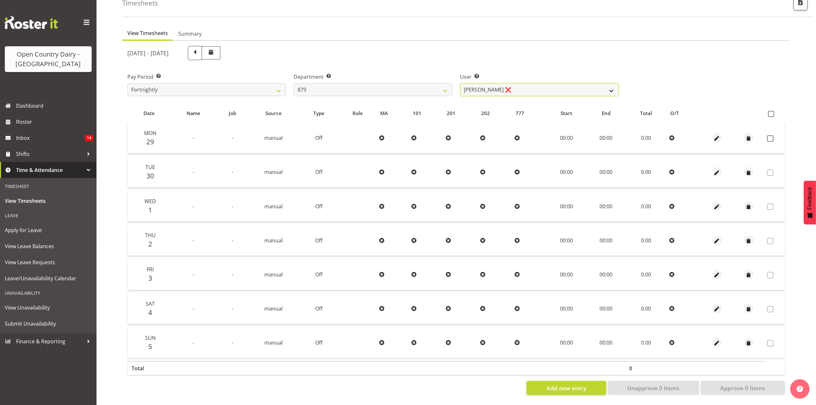
click at [566, 83] on select "Bryan Windle ❌ John Dalton ❌ Rodney Hamilton ❌ Tony Corr ❌" at bounding box center [539, 89] width 159 height 13
select select "7453"
click at [460, 83] on select "Bryan Windle ❌ John Dalton ❌ Rodney Hamilton ❌ Tony Corr ❌" at bounding box center [539, 89] width 159 height 13
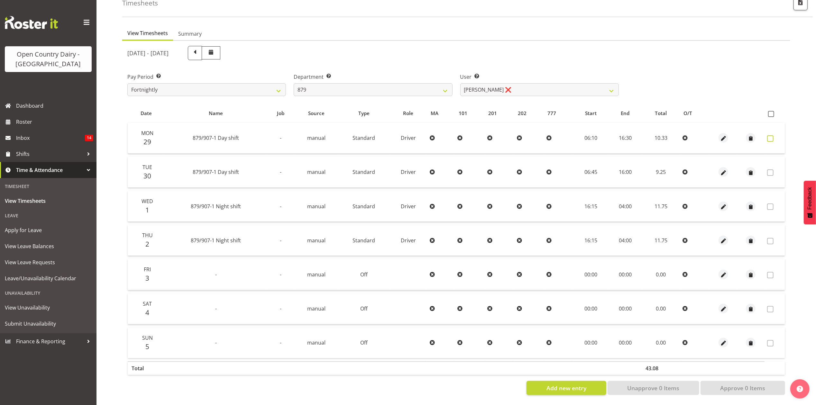
click at [772, 135] on span at bounding box center [770, 138] width 6 height 6
checkbox input "true"
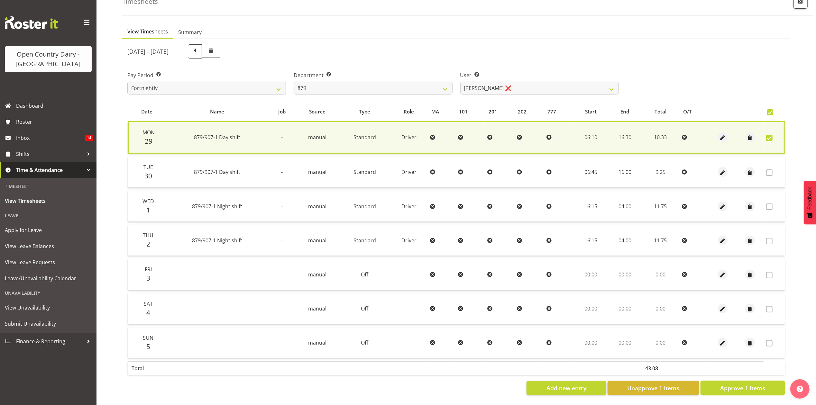
click at [722, 384] on span "Approve 1 Items" at bounding box center [742, 388] width 45 height 8
checkbox input "false"
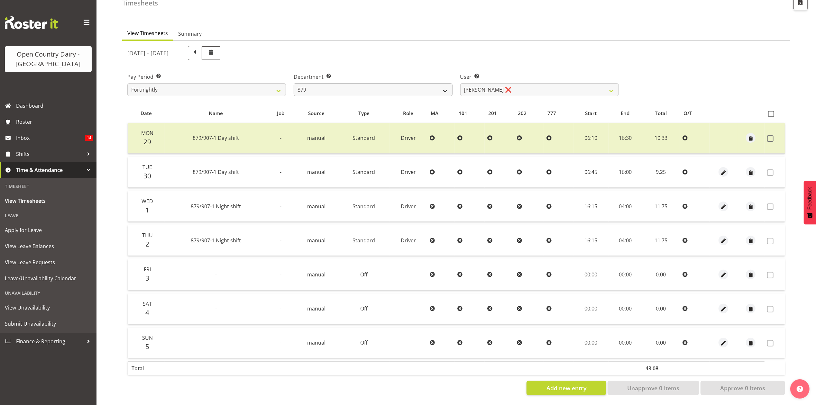
drag, startPoint x: 439, startPoint y: 91, endPoint x: 432, endPoint y: 84, distance: 9.6
click at [435, 89] on div "Department Select which department you would like to view. 734 735 736 737 738 …" at bounding box center [373, 82] width 166 height 36
click at [432, 84] on select "734 735 736 737 738 739 851 853 854 855 856 858 861 862 865 867-9032 868 869 87…" at bounding box center [373, 89] width 159 height 13
select select "678"
click at [294, 83] on select "734 735 736 737 738 739 851 853 854 855 856 858 861 862 865 867-9032 868 869 87…" at bounding box center [373, 89] width 159 height 13
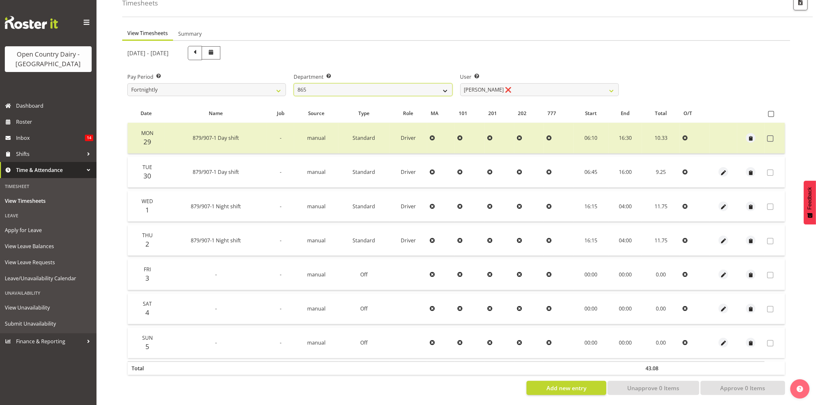
select select "10269"
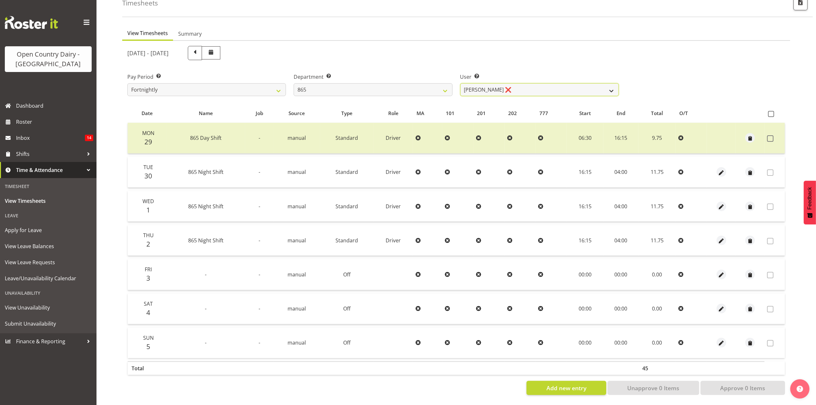
click at [500, 86] on select "Flavio Ferraz ❌ George Courtney ❌ Steffan Kennard ❌" at bounding box center [539, 89] width 159 height 13
click at [502, 50] on div "September 29th - October 5th 2025" at bounding box center [372, 53] width 491 height 14
click at [337, 83] on select "734 735 736 737 738 739 851 853 854 855 856 858 861 862 865 867-9032 868 869 87…" at bounding box center [373, 89] width 159 height 13
select select "905"
click at [294, 83] on select "734 735 736 737 738 739 851 853 854 855 856 858 861 862 865 867-9032 868 869 87…" at bounding box center [373, 89] width 159 height 13
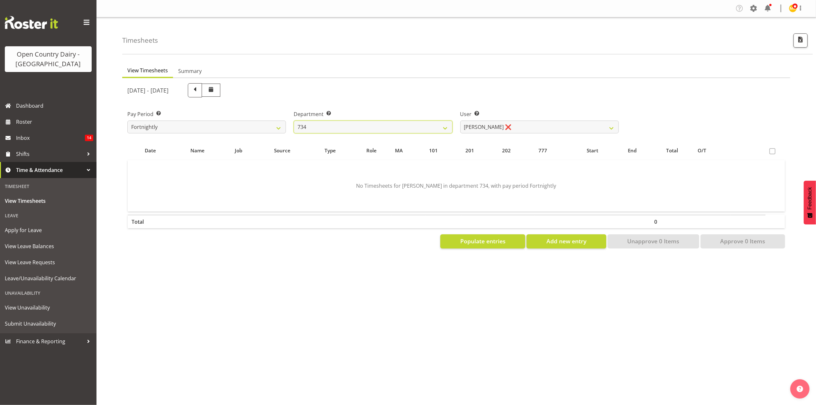
scroll to position [0, 0]
click at [559, 112] on label "User Select user. Note: This is filtered down by the previous two drop-down ite…" at bounding box center [539, 114] width 159 height 8
drag, startPoint x: 556, startPoint y: 124, endPoint x: 554, endPoint y: 132, distance: 8.0
click at [556, 124] on select "Justin Spicer ❌ Ryan Thompson ❌ Tracey Chittock ❌ Zachary Shanks ❌" at bounding box center [539, 127] width 159 height 13
select select "11220"
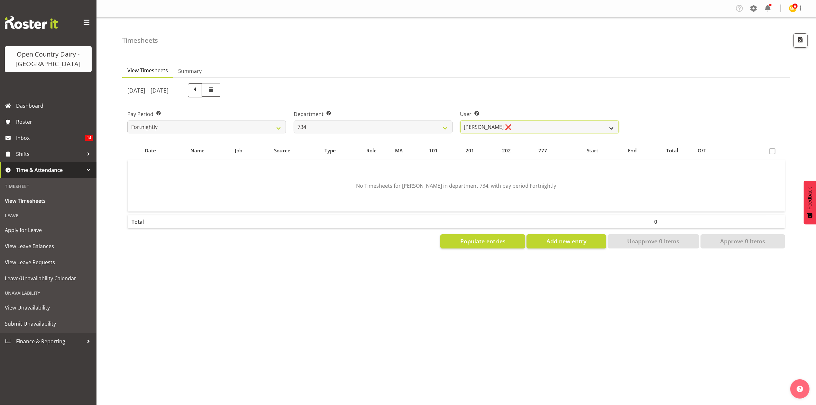
click at [460, 121] on select "Justin Spicer ❌ Ryan Thompson ❌ Tracey Chittock ❌ Zachary Shanks ❌" at bounding box center [539, 127] width 159 height 13
click at [331, 126] on select "734 735 736 737 738 739 851 853 854 855 856 858 861 862 865 867-9032 868 869 87…" at bounding box center [373, 127] width 159 height 13
select select "692"
click at [294, 121] on select "734 735 736 737 738 739 851 853 854 855 856 858 861 862 865 867-9032 868 869 87…" at bounding box center [373, 127] width 159 height 13
select select "10919"
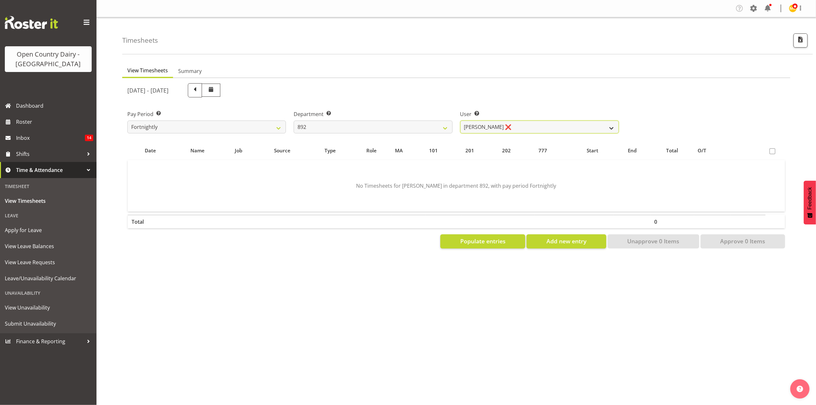
click at [507, 132] on select "Brittany Willis ❌ Danny Davies ❌ David McKenzie ❌ Josh Winship ❌ Reece Calvert ❌" at bounding box center [539, 127] width 159 height 13
click at [448, 122] on select "734 735 736 737 738 739 851 853 854 855 856 858 861 862 865 867-9032 868 869 87…" at bounding box center [373, 127] width 159 height 13
click at [294, 121] on select "734 735 736 737 738 739 851 853 854 855 856 858 861 862 865 867-9032 868 869 87…" at bounding box center [373, 127] width 159 height 13
click at [540, 128] on select "Brittany Willis ❌ Danny Davies ❌ David McKenzie ❌ Josh Winship ❌ Reece Calvert ❌" at bounding box center [539, 127] width 159 height 13
click at [497, 106] on div "User Select user. Note: This is filtered down by the previous two drop-down ite…" at bounding box center [539, 119] width 166 height 36
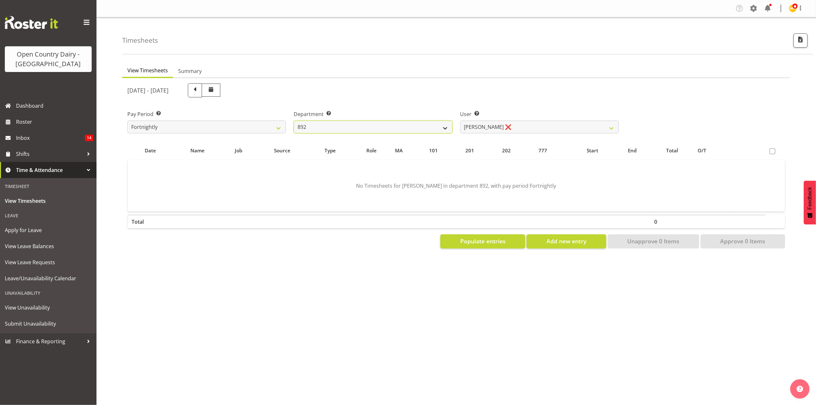
click at [352, 121] on select "734 735 736 737 738 739 851 853 854 855 856 858 861 862 865 867-9032 868 869 87…" at bounding box center [373, 127] width 159 height 13
select select "689"
click at [294, 121] on select "734 735 736 737 738 739 851 853 854 855 856 858 861 862 865 867-9032 868 869 87…" at bounding box center [373, 127] width 159 height 13
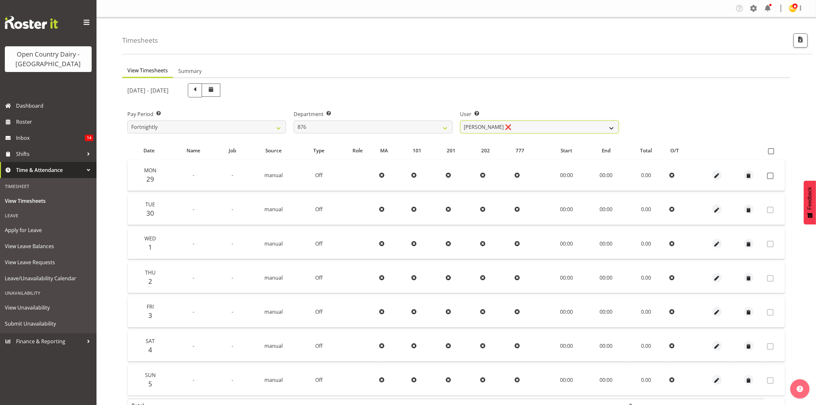
click at [517, 125] on select "Dean Henderson ❌ Ian Barbour ❌ John Graham ❌ Tom Rahl ❌" at bounding box center [539, 127] width 159 height 13
select select "7440"
click at [460, 121] on select "Dean Henderson ❌ Ian Barbour ❌ John Graham ❌ Tom Rahl ❌" at bounding box center [539, 127] width 159 height 13
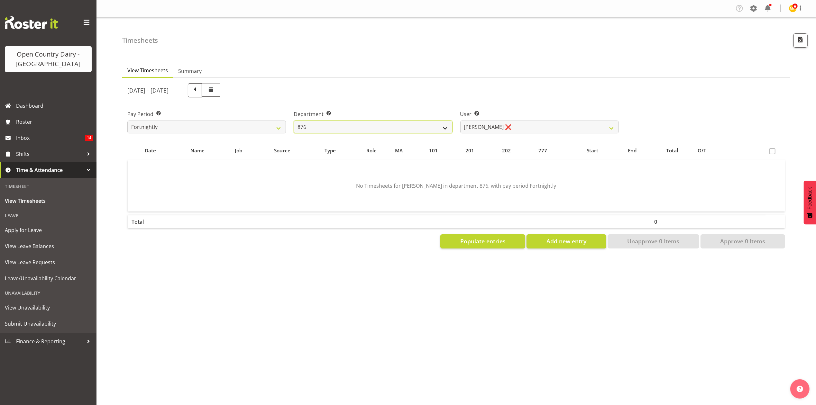
click at [368, 126] on select "734 735 736 737 738 739 851 853 854 855 856 858 861 862 865 867-9032 868 869 87…" at bounding box center [373, 127] width 159 height 13
select select "673"
click at [294, 121] on select "734 735 736 737 738 739 851 853 854 855 856 858 861 862 865 867-9032 868 869 87…" at bounding box center [373, 127] width 159 height 13
select select "7464"
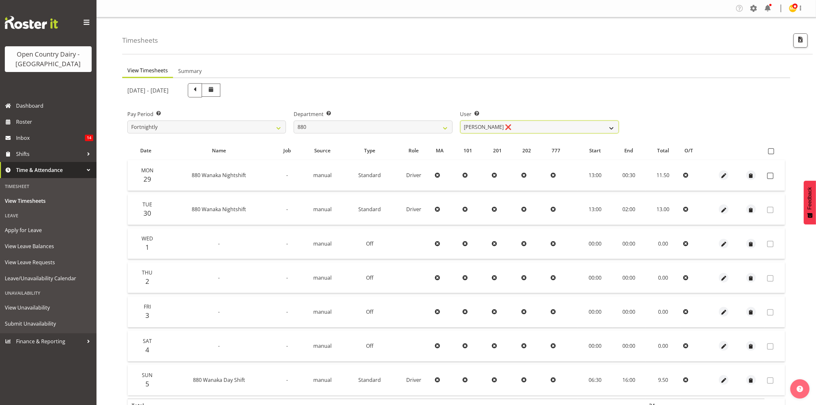
click at [501, 126] on select "Andrew Poole ❌ Philip Shanks ❌ Shaun McNaught ❌ Tania Unahi ❌" at bounding box center [539, 127] width 159 height 13
click at [519, 97] on div "September 29th - October 5th 2025" at bounding box center [372, 90] width 491 height 14
click at [771, 173] on span at bounding box center [770, 176] width 6 height 6
checkbox input "true"
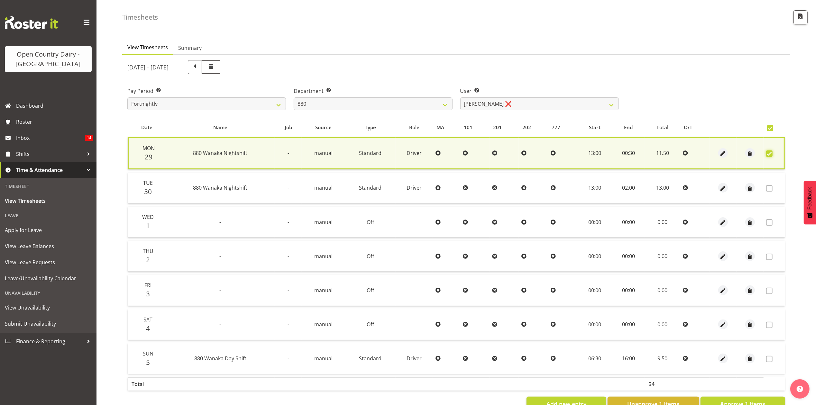
scroll to position [44, 0]
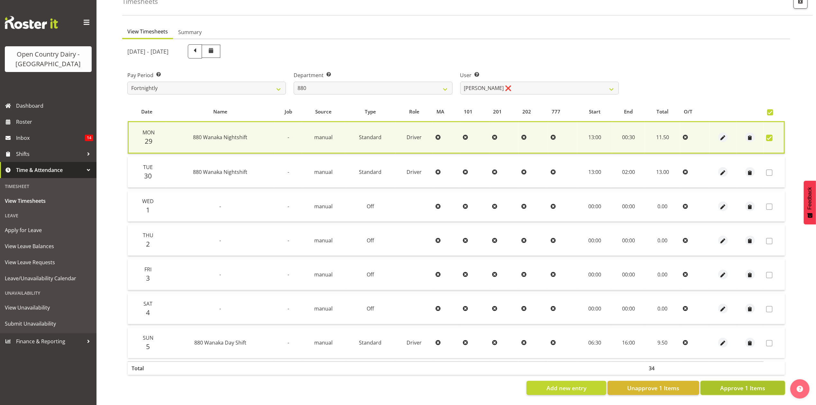
click at [726, 384] on span "Approve 1 Items" at bounding box center [742, 388] width 45 height 8
checkbox input "false"
